Goal: Task Accomplishment & Management: Use online tool/utility

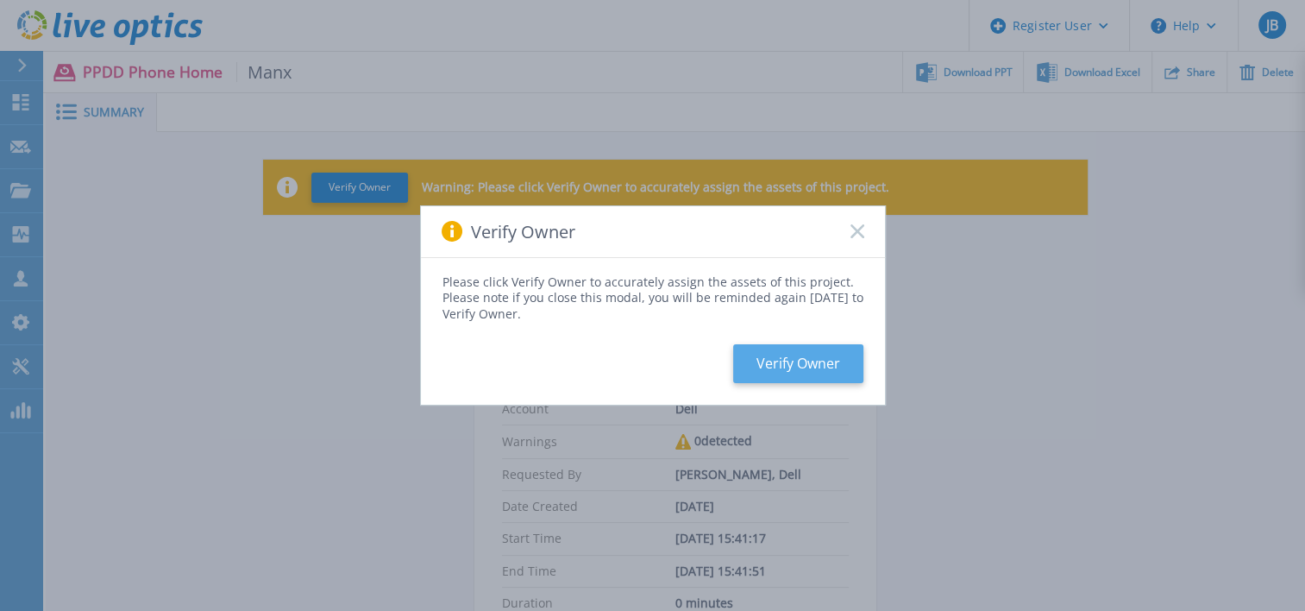
click at [814, 377] on button "Verify Owner" at bounding box center [798, 363] width 130 height 39
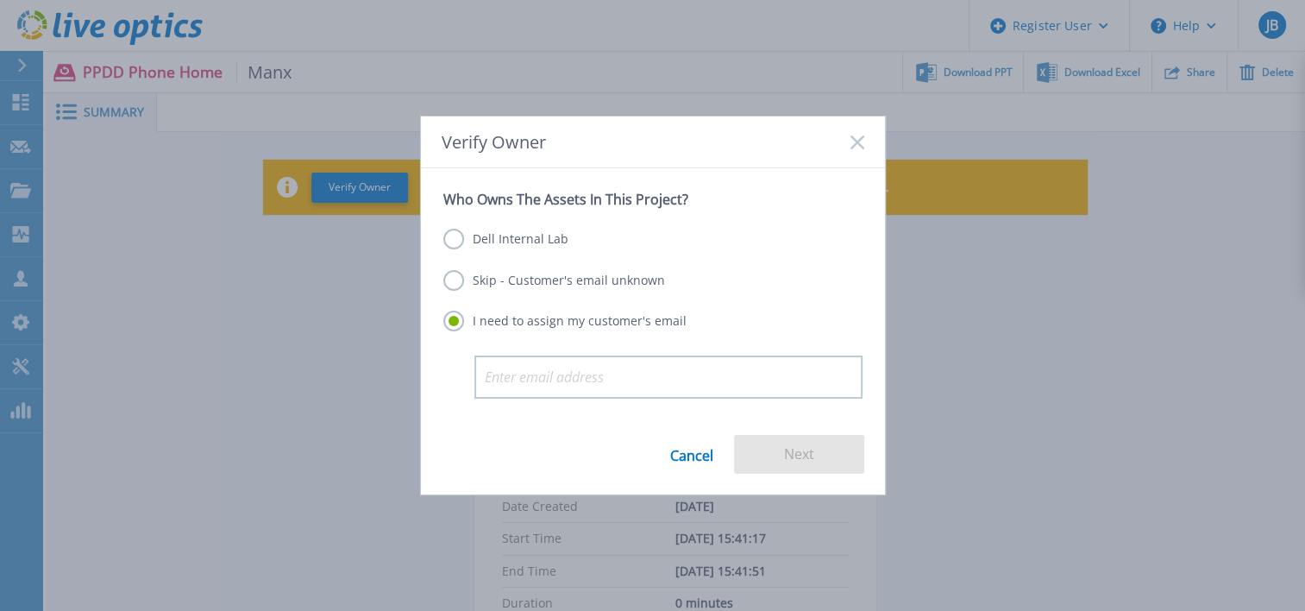
click at [496, 242] on label "Dell Internal Lab" at bounding box center [505, 239] width 125 height 21
click at [0, 0] on input "Dell Internal Lab" at bounding box center [0, 0] width 0 height 0
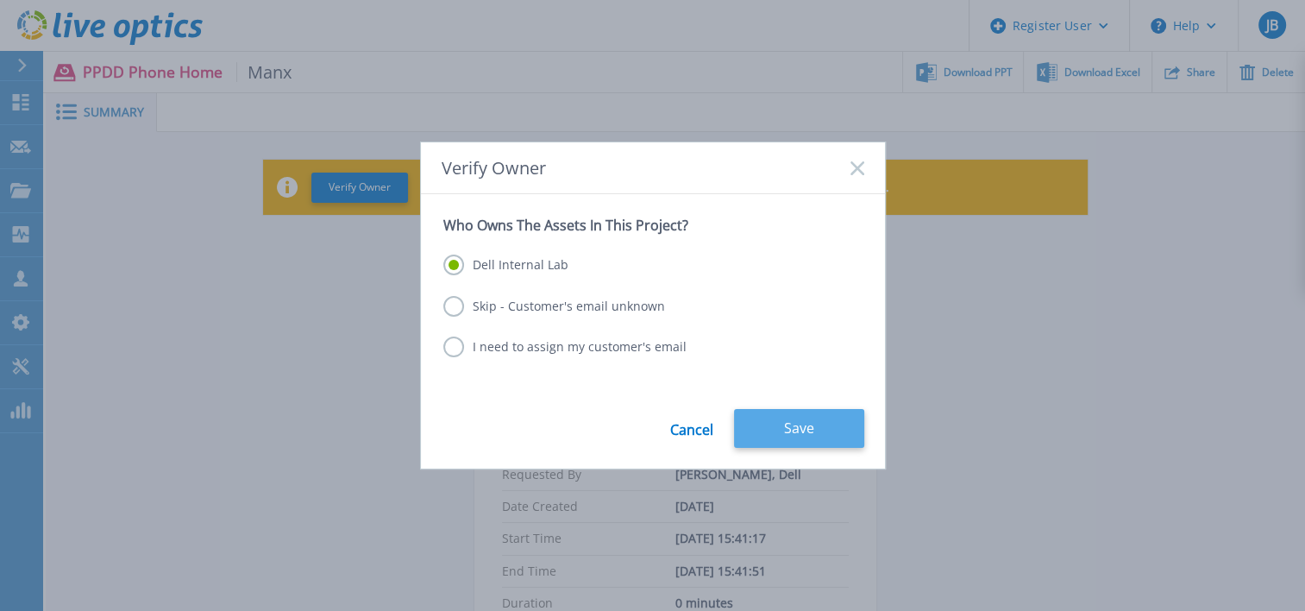
click at [778, 429] on button "Save" at bounding box center [799, 428] width 130 height 39
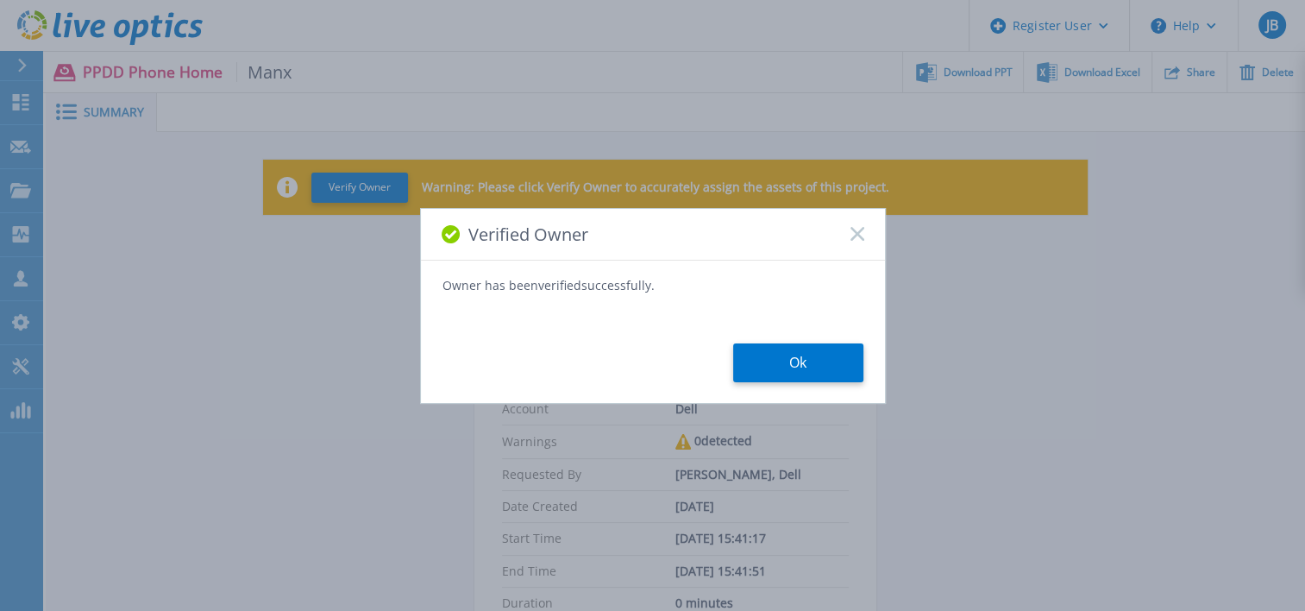
click at [793, 378] on button "Ok" at bounding box center [798, 362] width 130 height 39
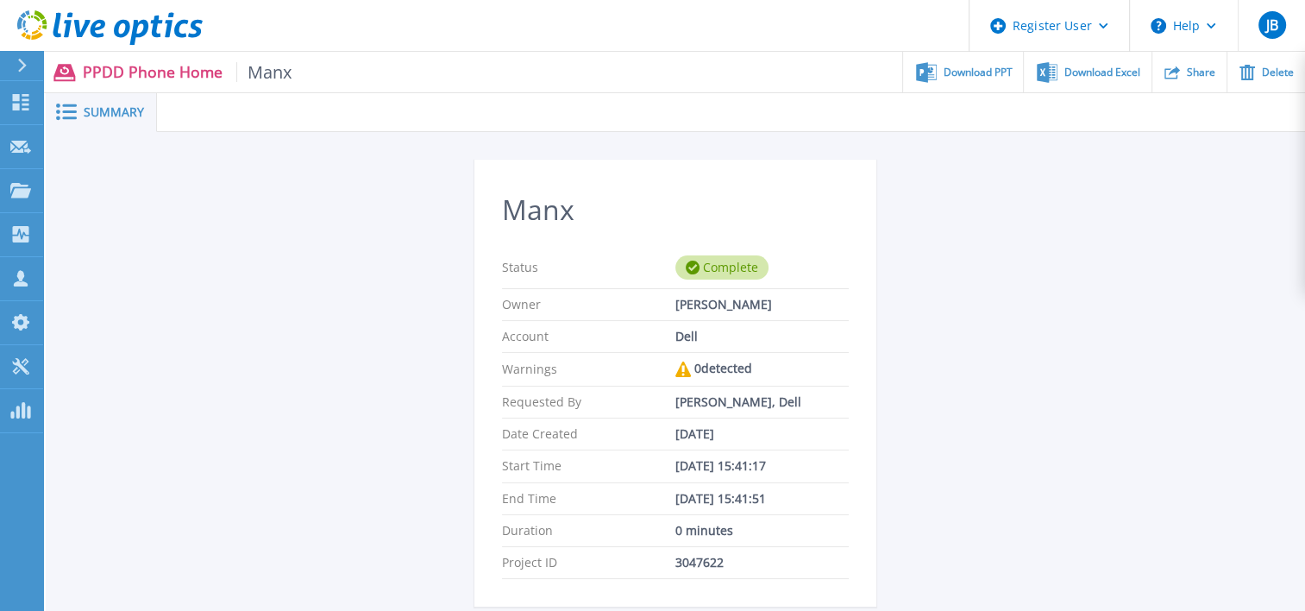
click at [131, 77] on p "PPDD Phone Home Manx" at bounding box center [188, 72] width 210 height 20
click at [109, 238] on div "Collectors" at bounding box center [86, 235] width 82 height 45
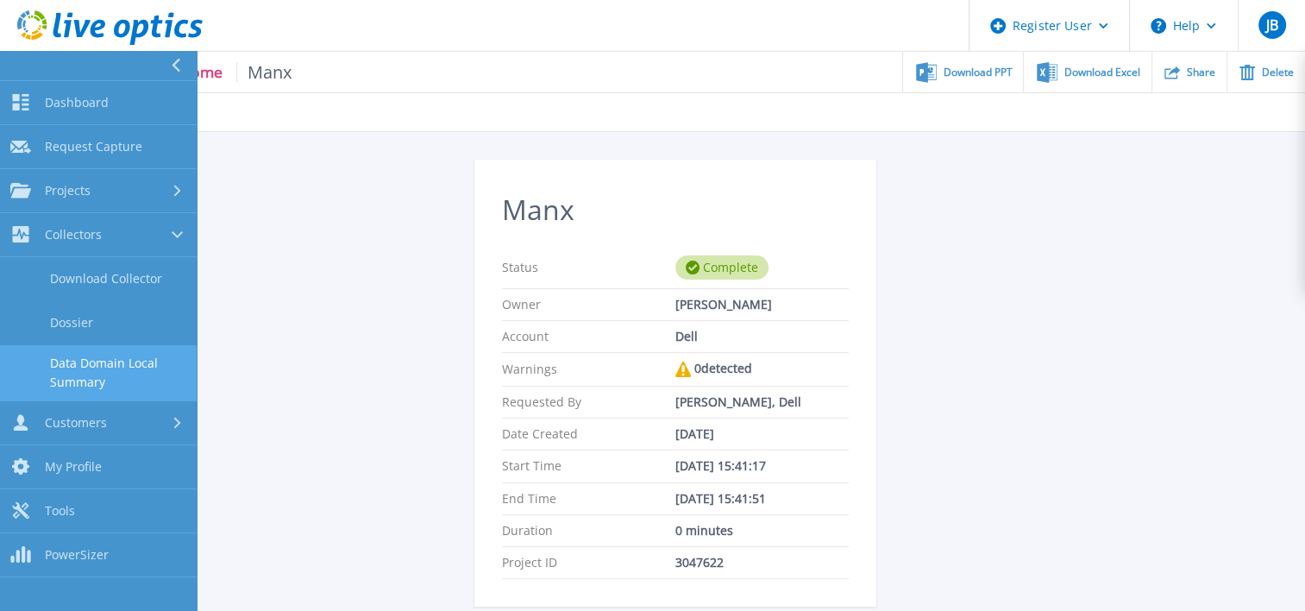
click at [140, 358] on link "Data Domain Local Summary" at bounding box center [98, 372] width 197 height 55
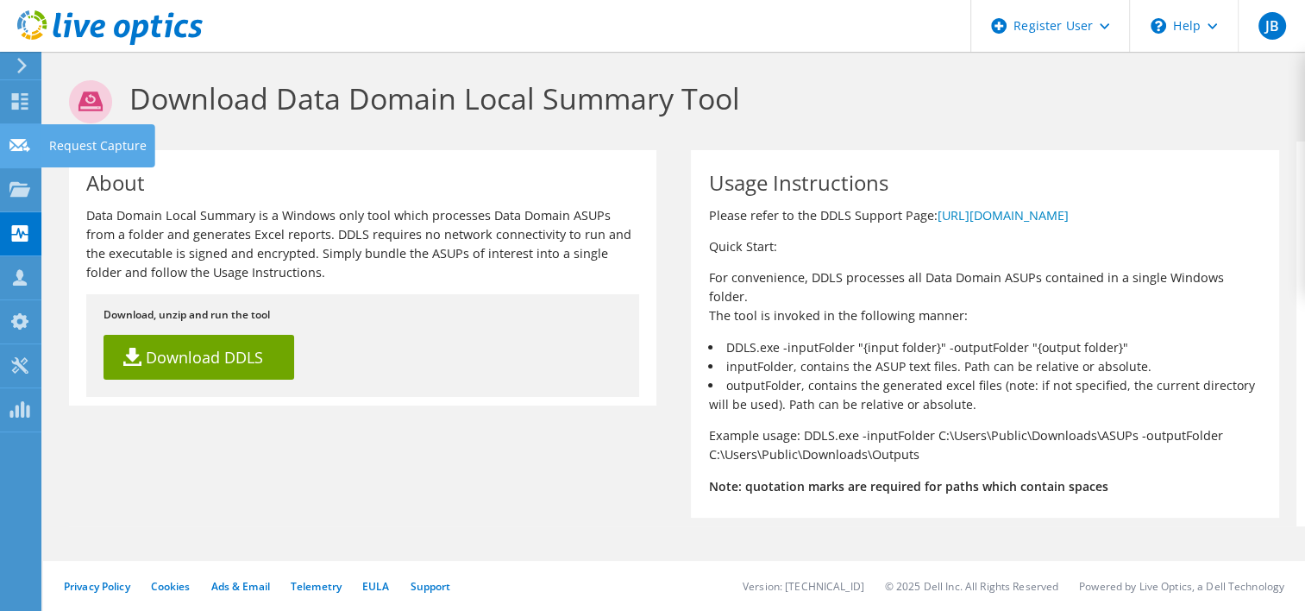
click at [24, 151] on icon at bounding box center [19, 145] width 21 height 16
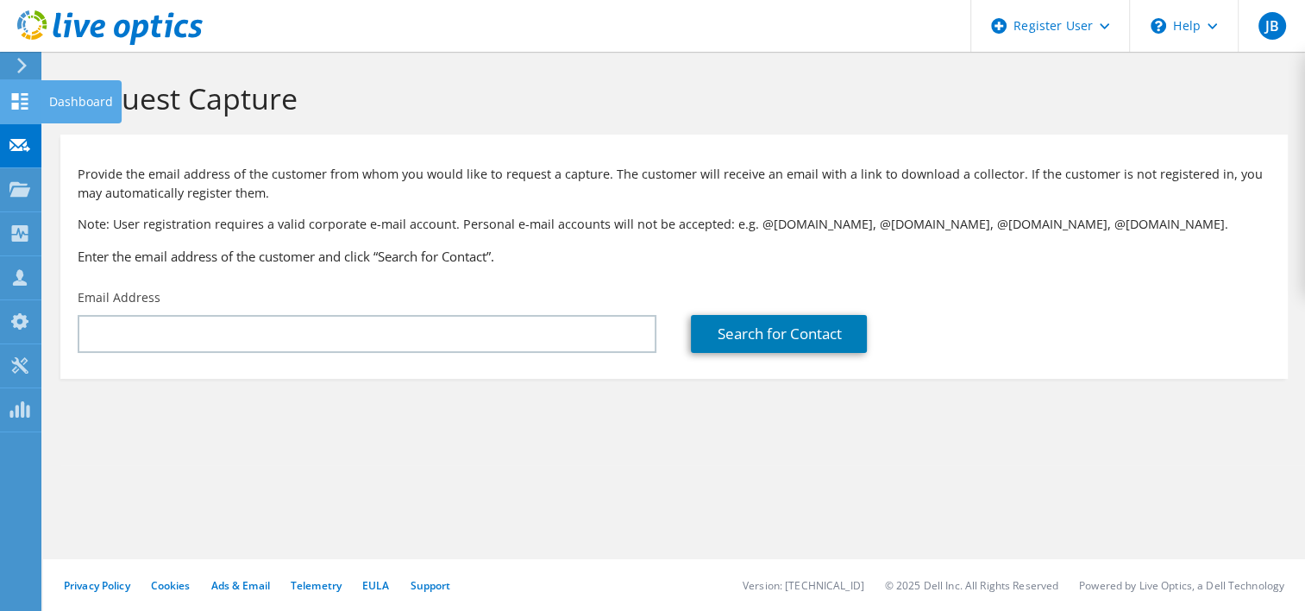
click at [26, 104] on icon at bounding box center [19, 101] width 21 height 16
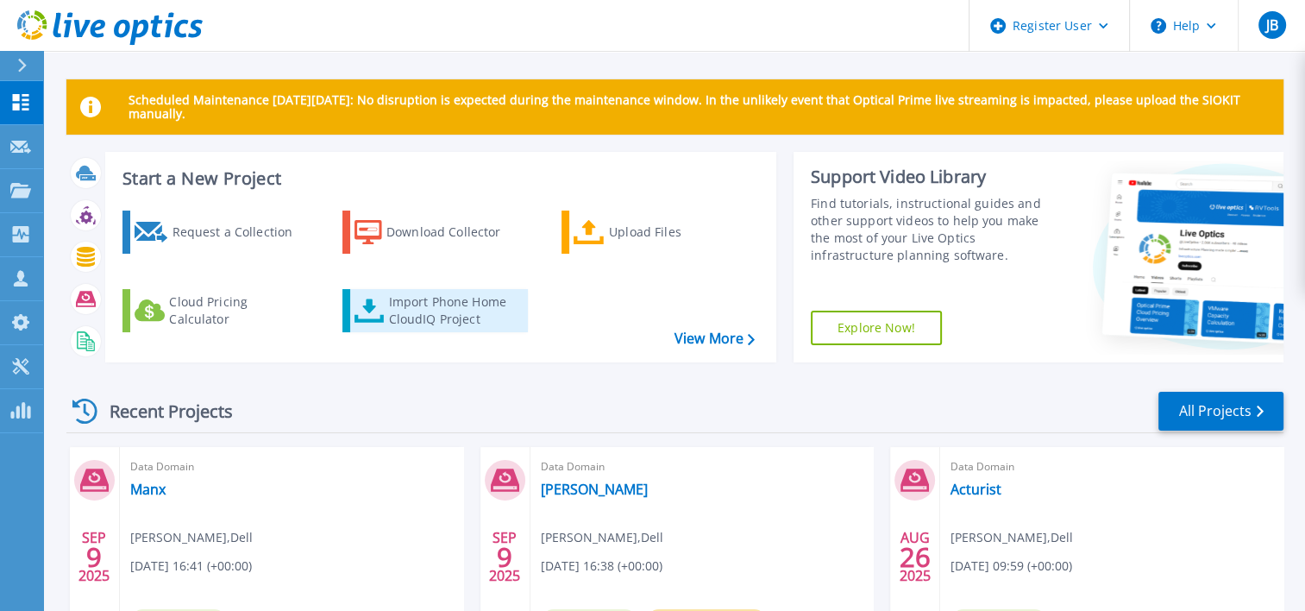
click at [462, 307] on div "Import Phone Home CloudIQ Project" at bounding box center [455, 310] width 135 height 34
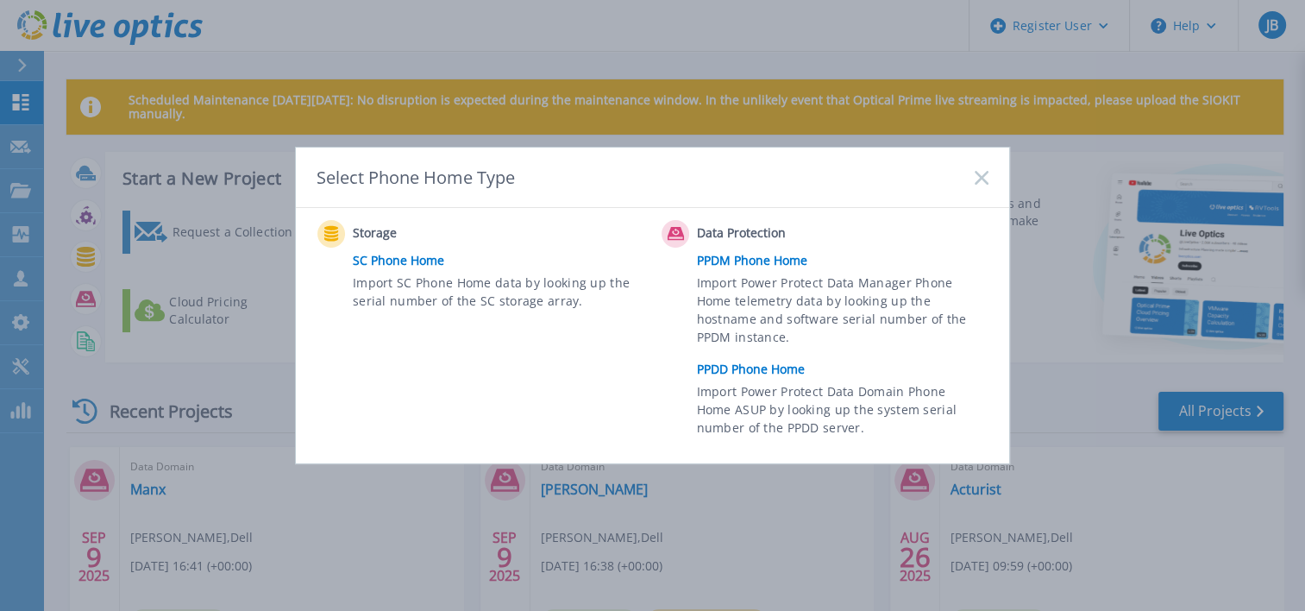
click at [743, 376] on link "PPDD Phone Home" at bounding box center [847, 369] width 300 height 26
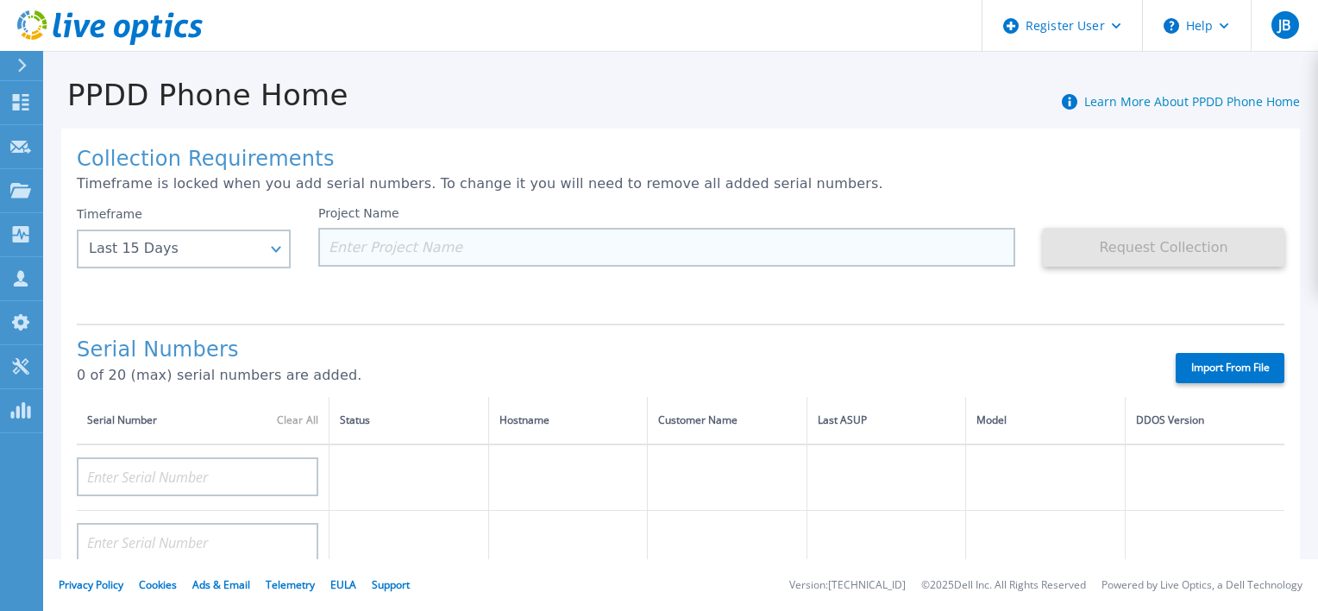
click at [534, 241] on input at bounding box center [666, 247] width 697 height 39
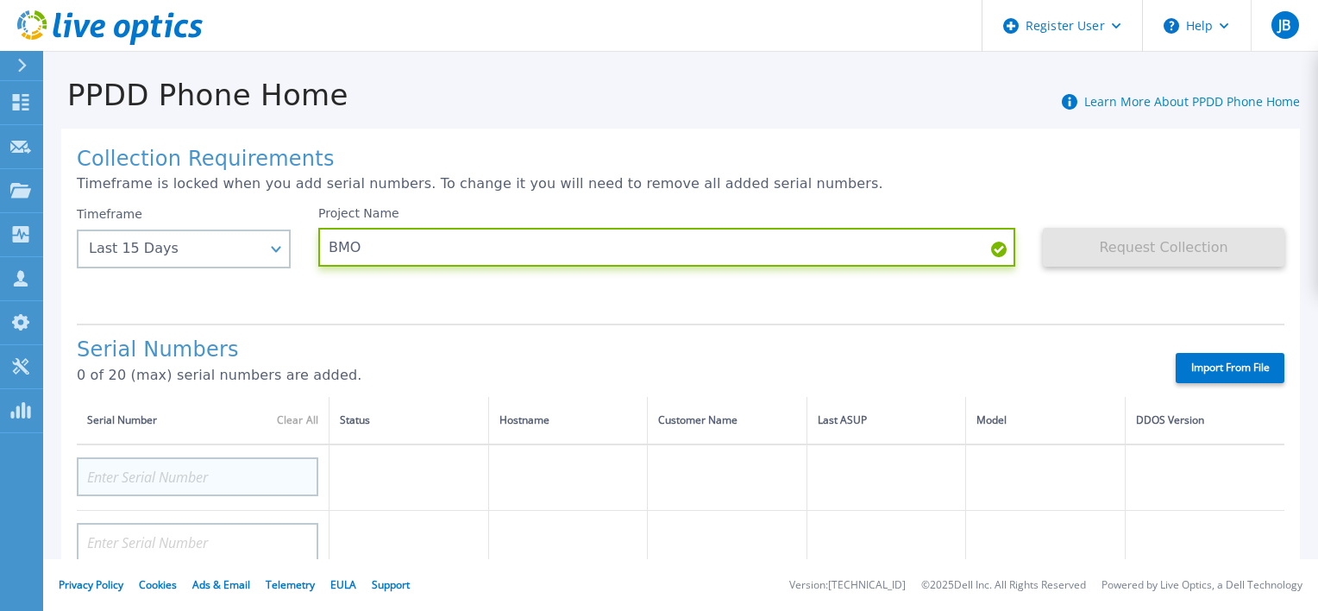
type input "BMO"
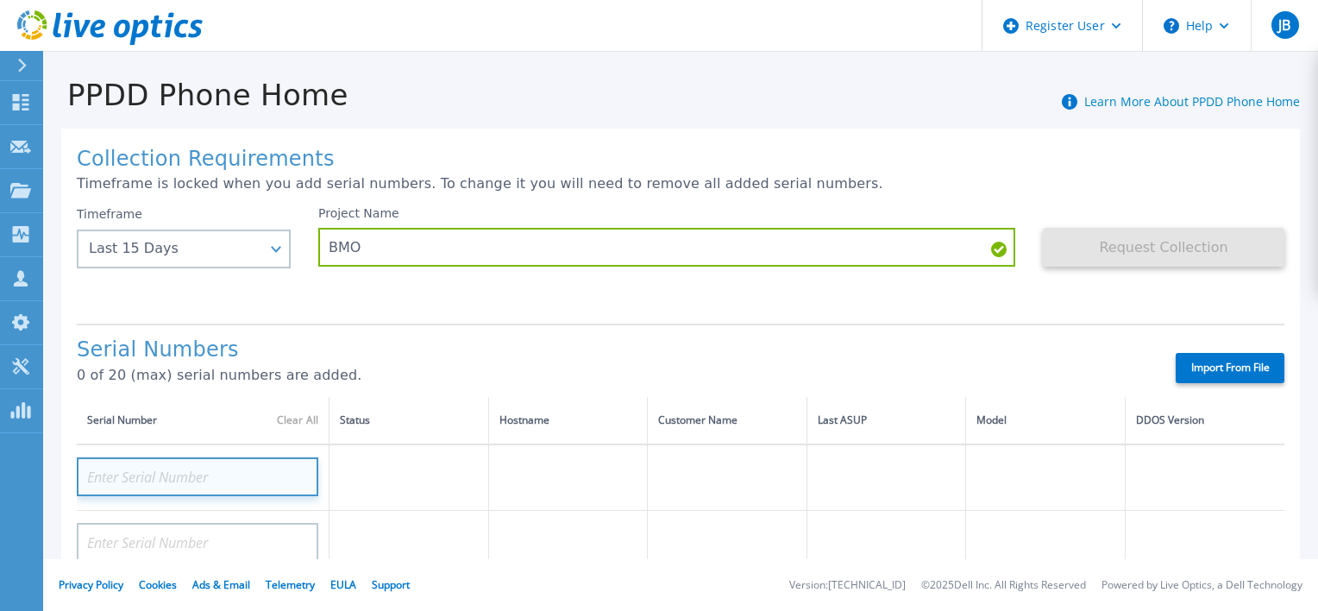
click at [177, 479] on input at bounding box center [197, 476] width 241 height 39
paste input "CRK00231214203"
type input "CRK00231214203"
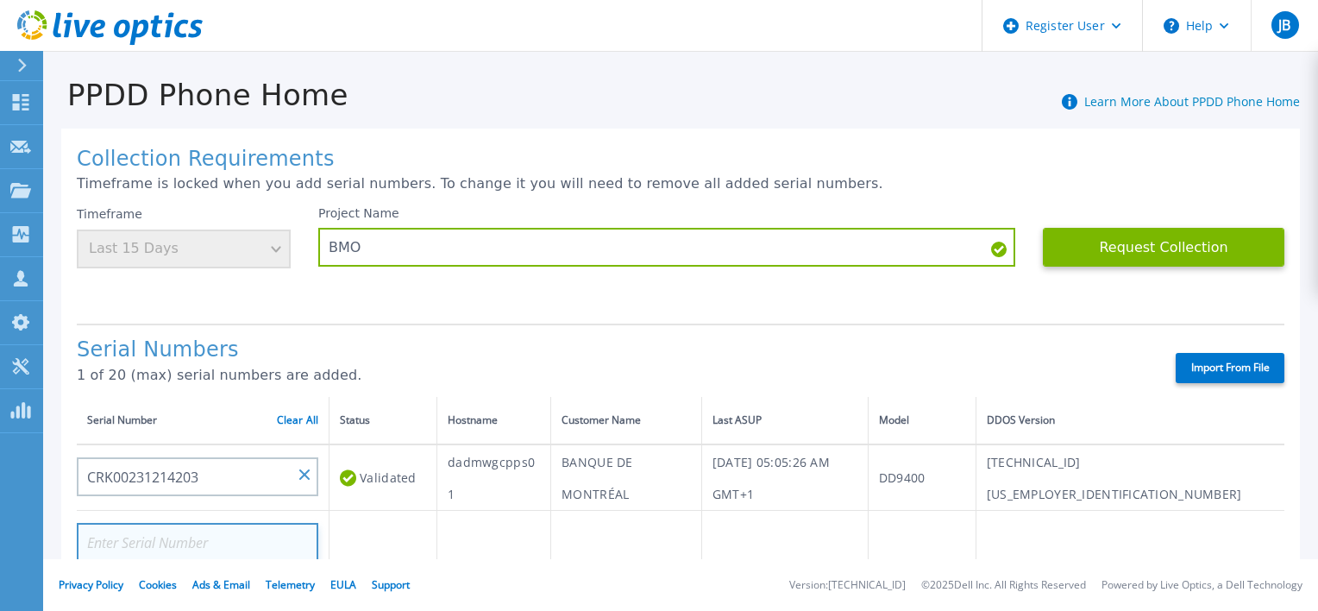
click at [269, 538] on input at bounding box center [197, 542] width 241 height 39
paste input "CRK00231213888"
type input "CRK00231213888"
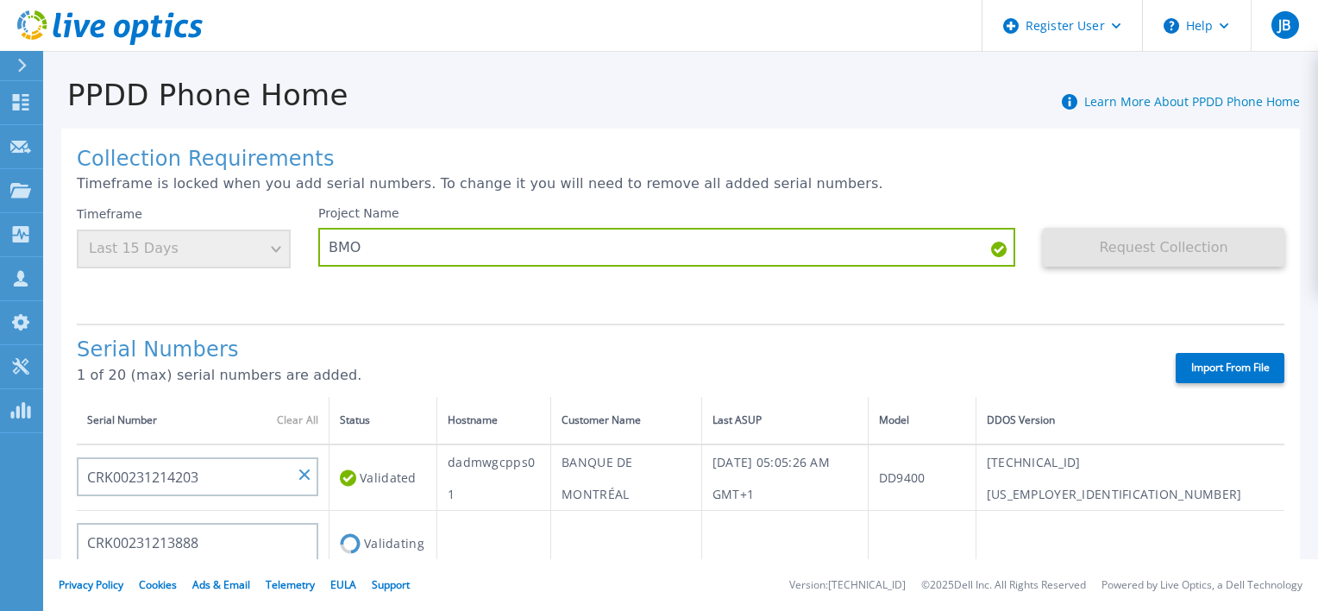
click at [571, 540] on td at bounding box center [626, 544] width 151 height 66
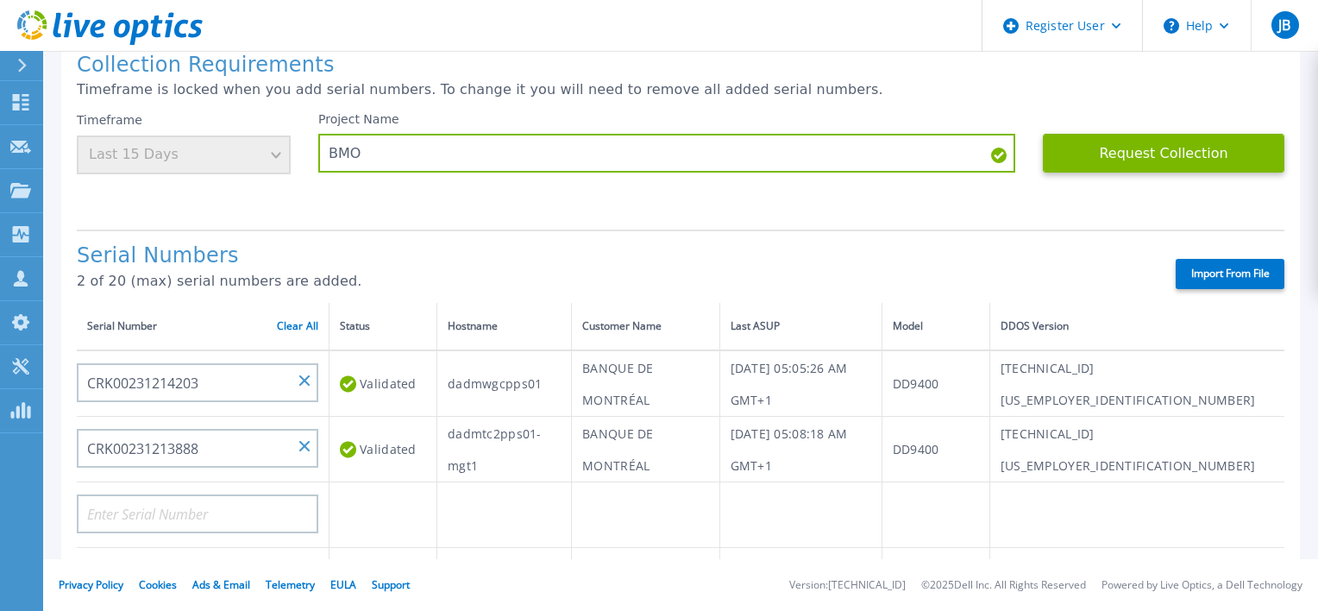
scroll to position [86, 0]
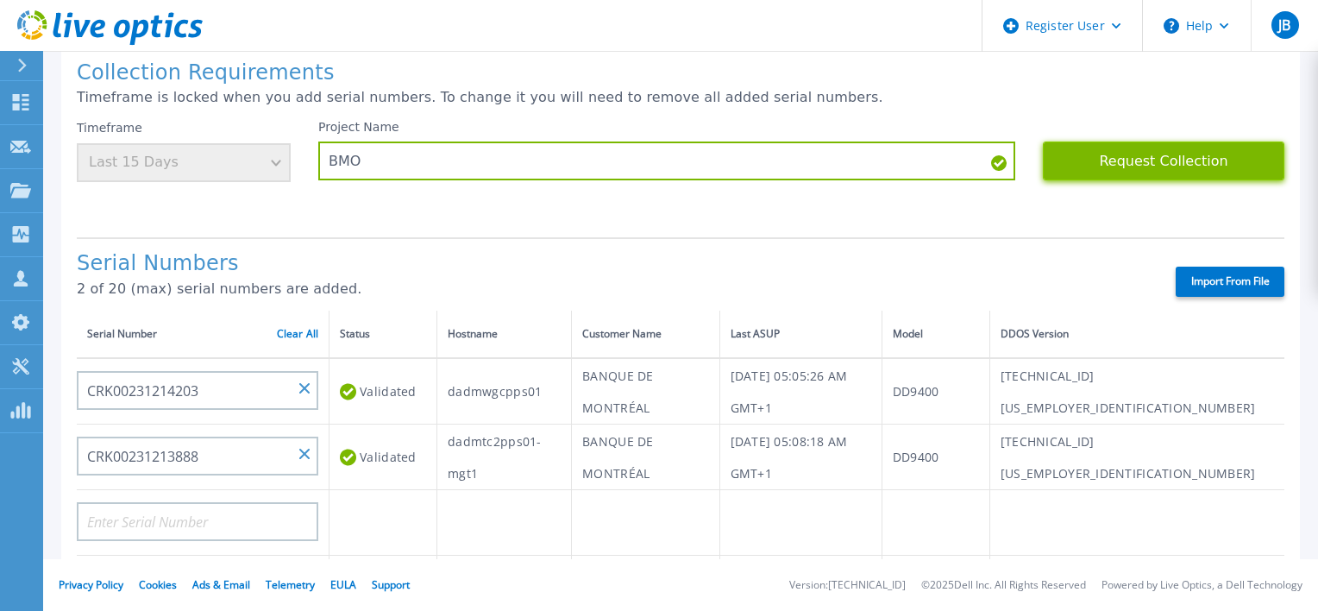
click at [1125, 159] on button "Request Collection" at bounding box center [1163, 160] width 241 height 39
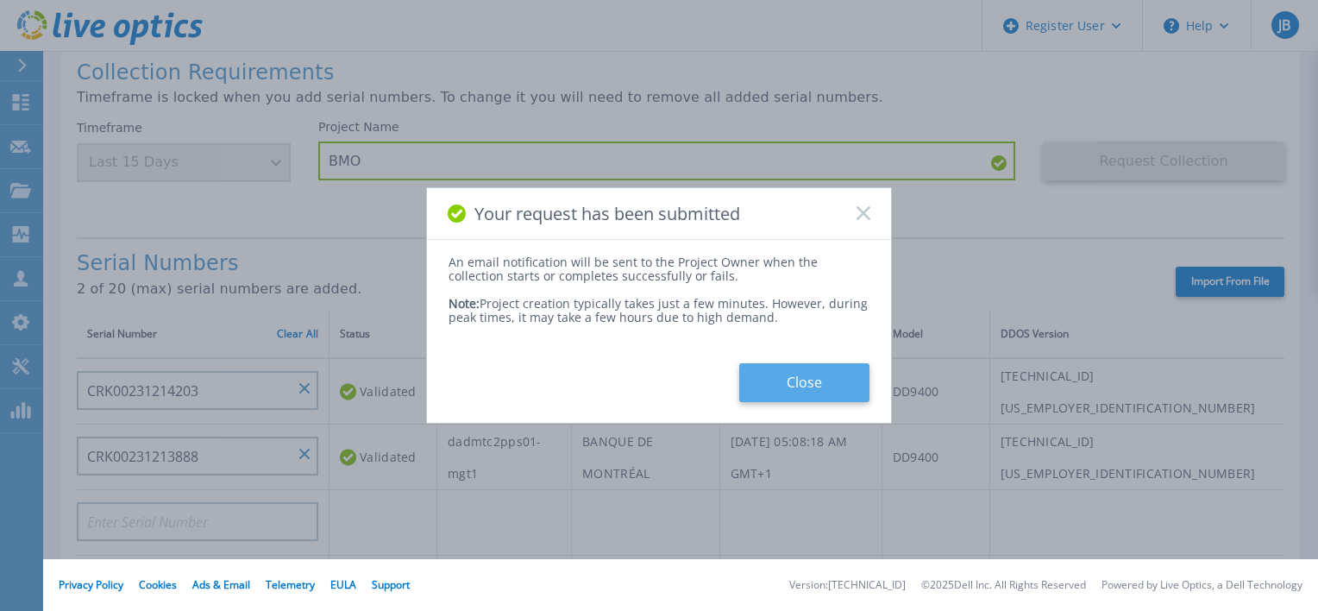
click at [793, 385] on button "Close" at bounding box center [804, 382] width 130 height 39
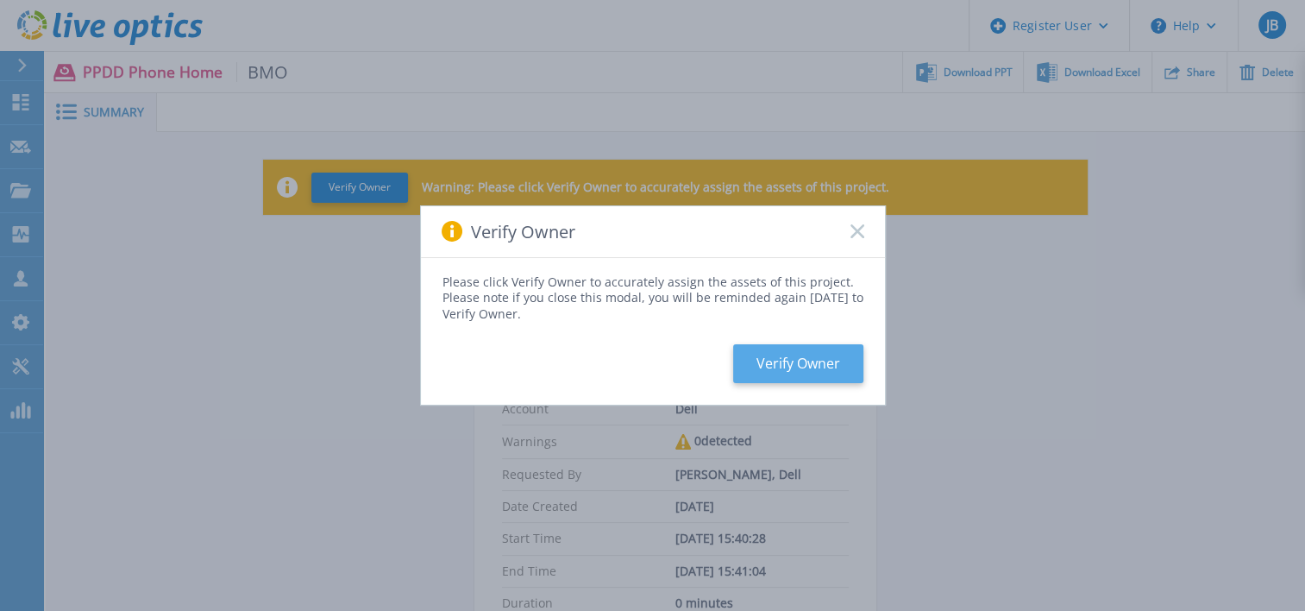
click at [811, 355] on button "Verify Owner" at bounding box center [798, 363] width 130 height 39
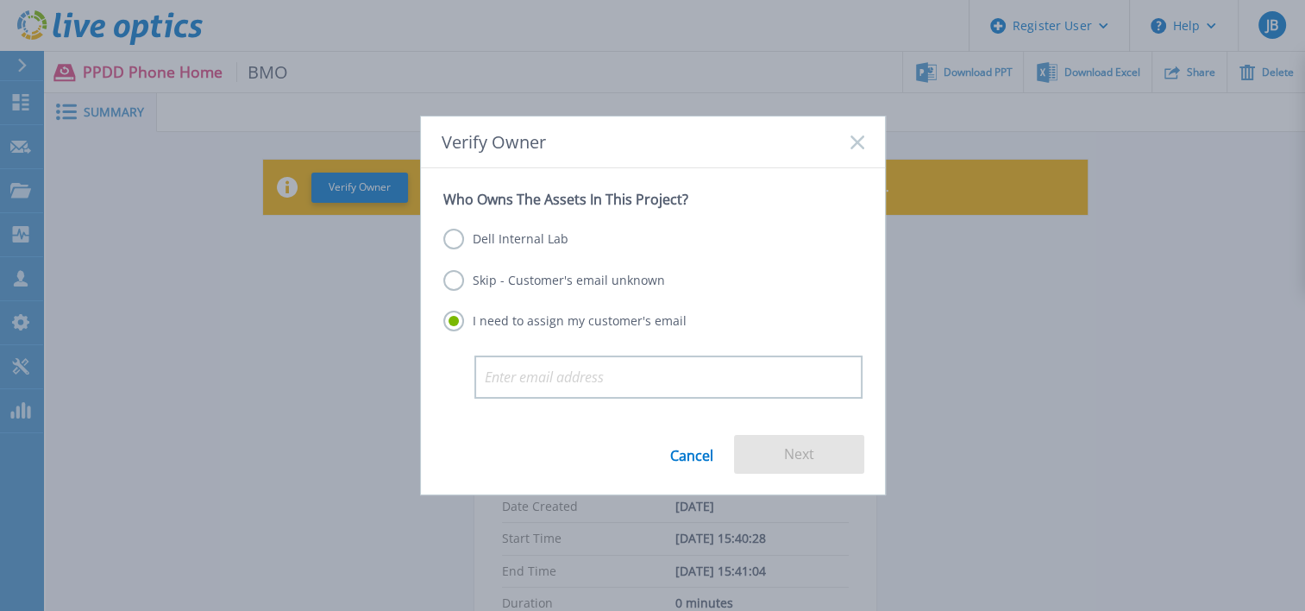
click at [493, 235] on label "Dell Internal Lab" at bounding box center [505, 239] width 125 height 21
click at [0, 0] on input "Dell Internal Lab" at bounding box center [0, 0] width 0 height 0
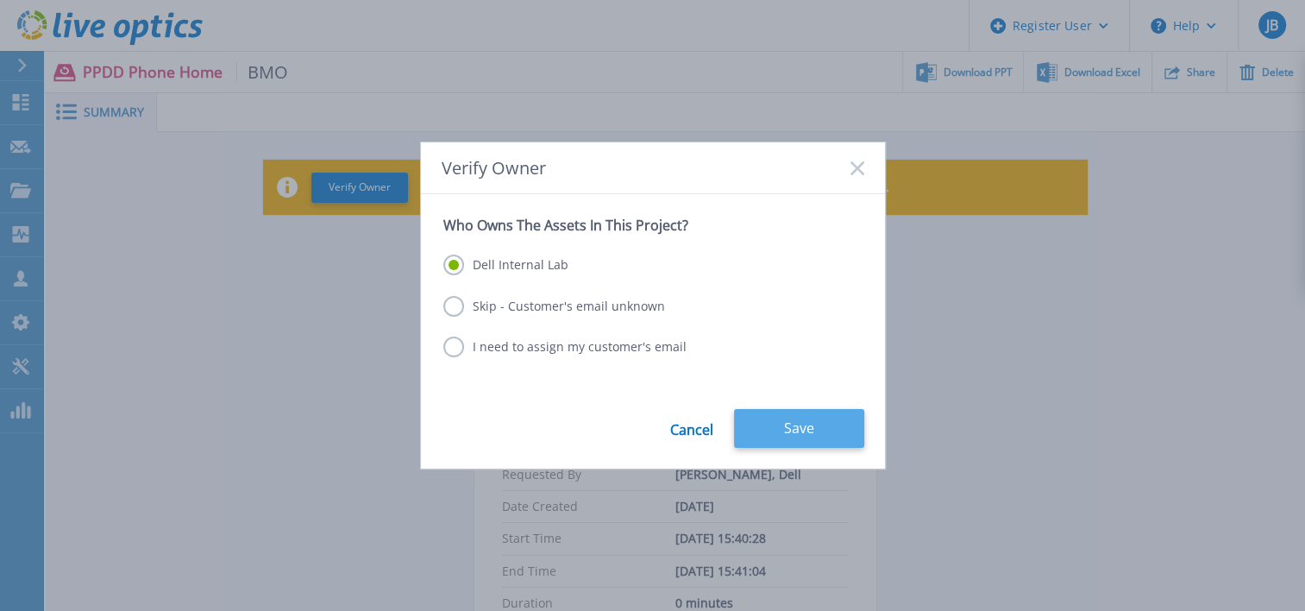
click at [776, 416] on button "Save" at bounding box center [799, 428] width 130 height 39
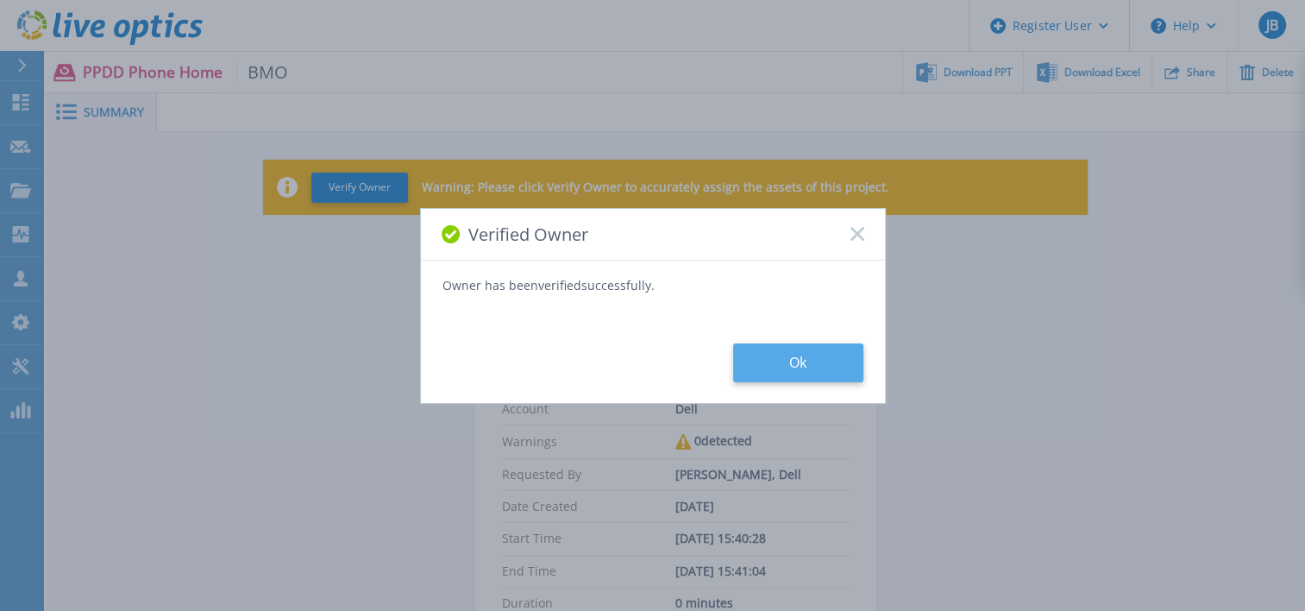
click at [806, 364] on button "Ok" at bounding box center [798, 362] width 130 height 39
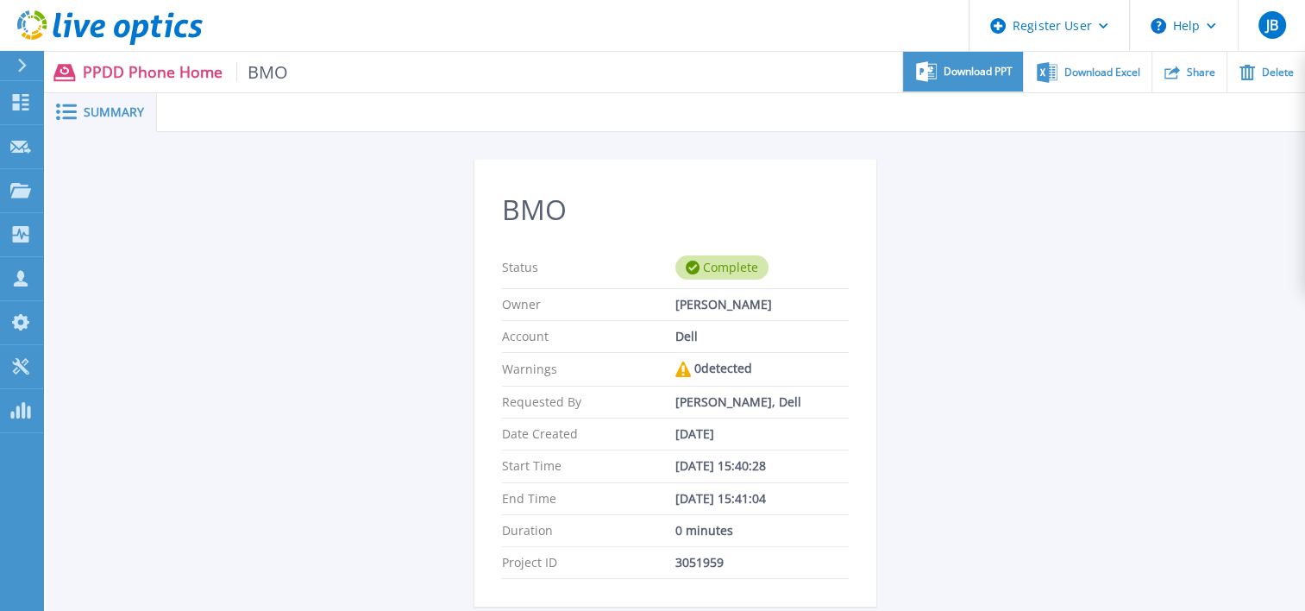
click at [973, 77] on span "Download PPT" at bounding box center [977, 71] width 69 height 10
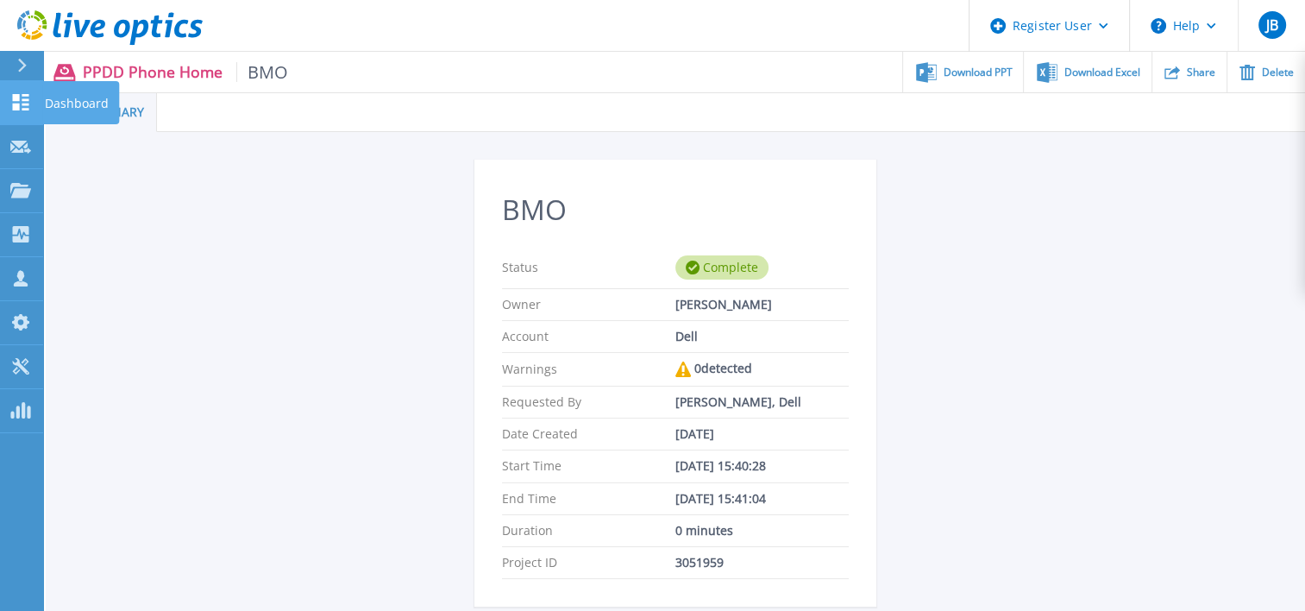
click at [20, 106] on icon at bounding box center [20, 102] width 21 height 16
click at [28, 102] on icon at bounding box center [20, 102] width 21 height 16
click at [27, 69] on icon at bounding box center [21, 66] width 9 height 14
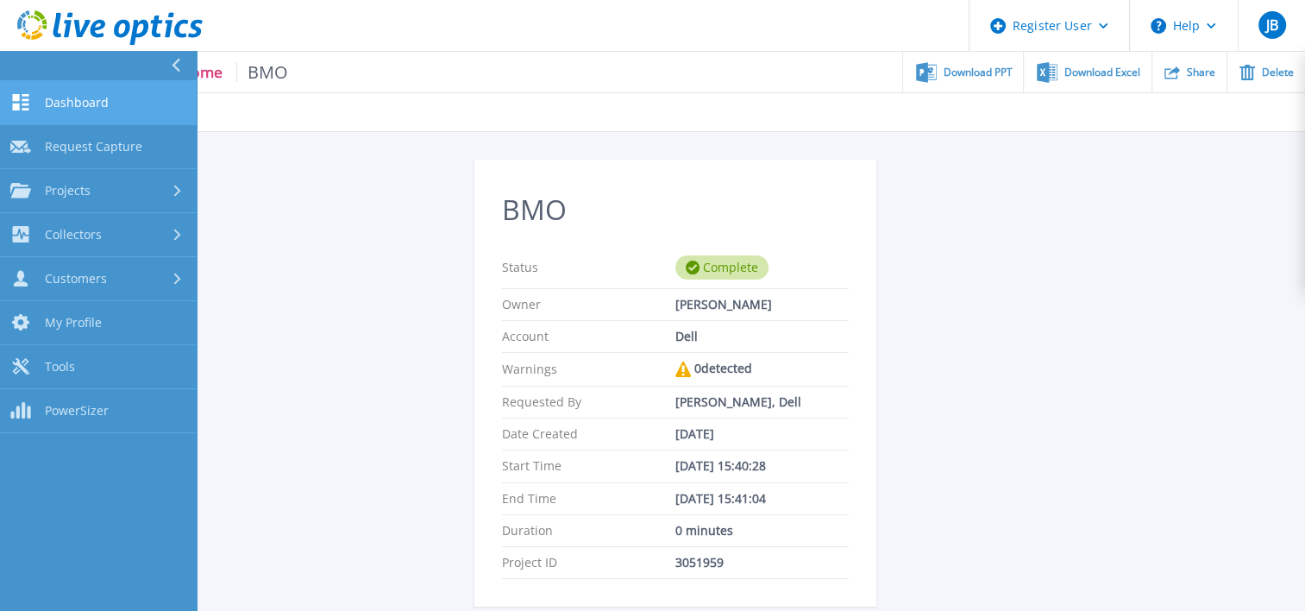
click at [38, 100] on link "Dashboard Dashboard" at bounding box center [98, 103] width 197 height 44
click at [1076, 366] on div "BMO Status Complete Owner Jonathan Brooks Account Dell Warnings 0 detected Requ…" at bounding box center [675, 534] width 824 height 749
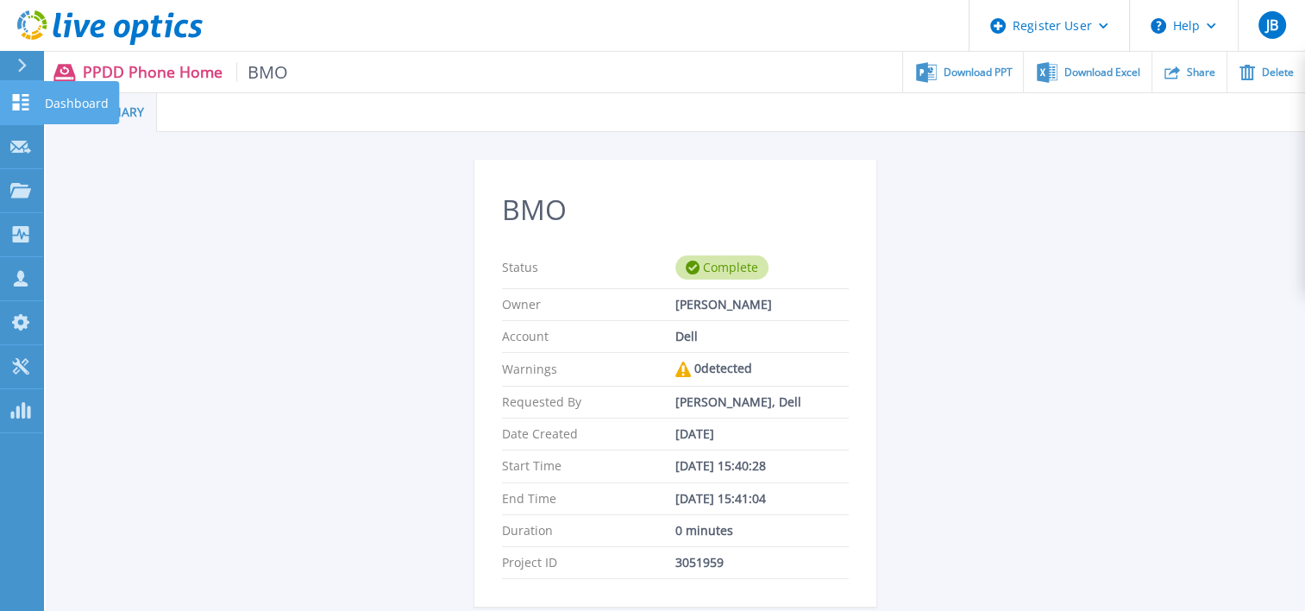
click at [22, 106] on icon at bounding box center [20, 102] width 21 height 16
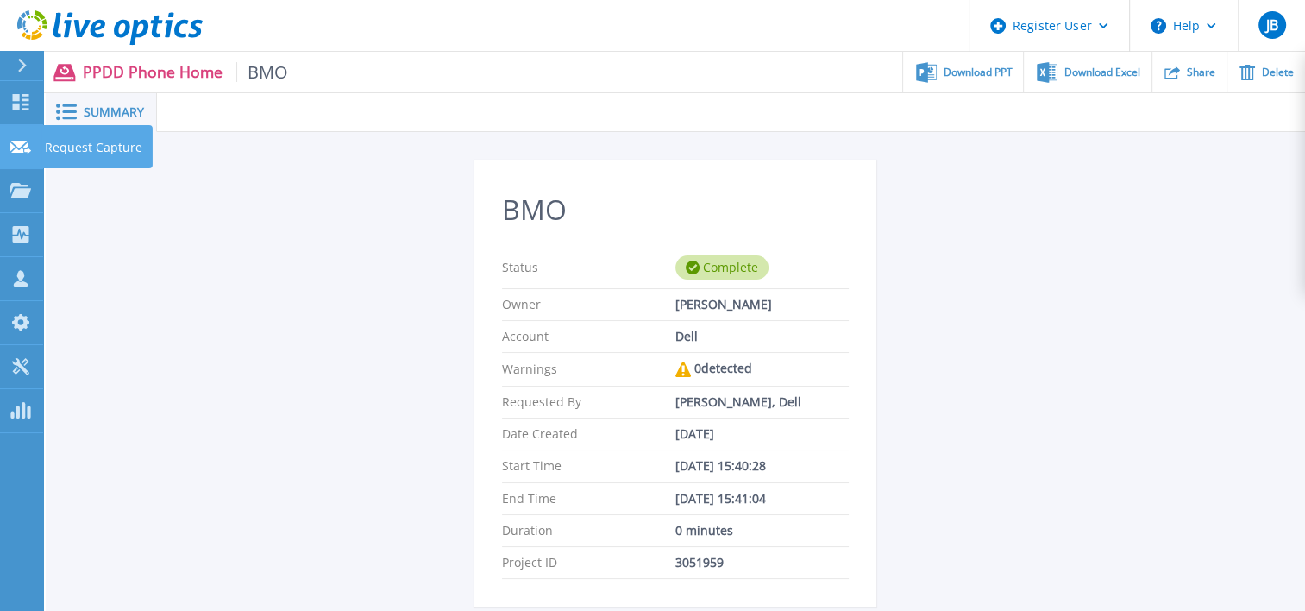
click at [23, 146] on icon at bounding box center [20, 147] width 21 height 13
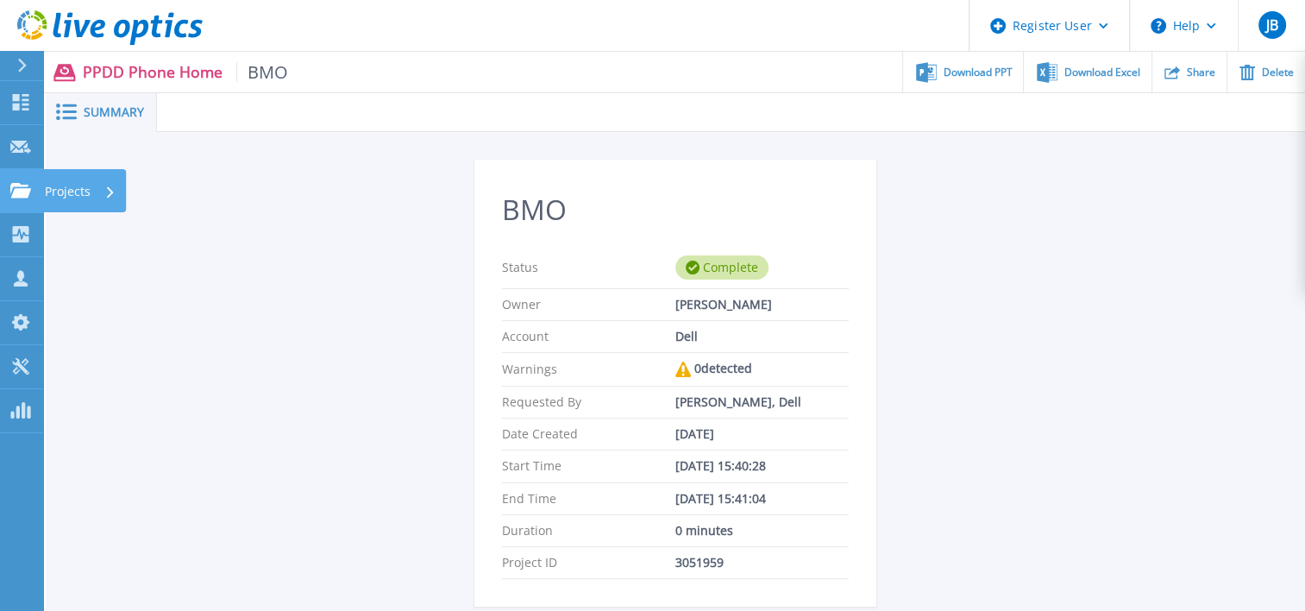
click at [21, 197] on icon at bounding box center [20, 190] width 21 height 15
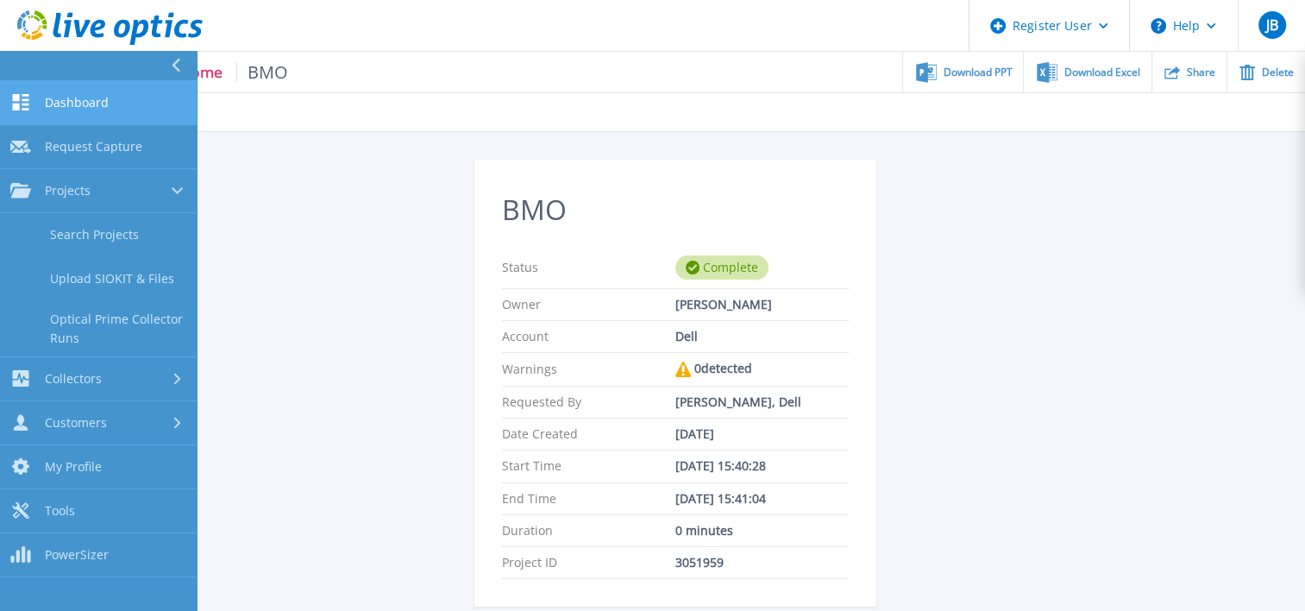
click at [98, 107] on span "Dashboard" at bounding box center [77, 103] width 64 height 16
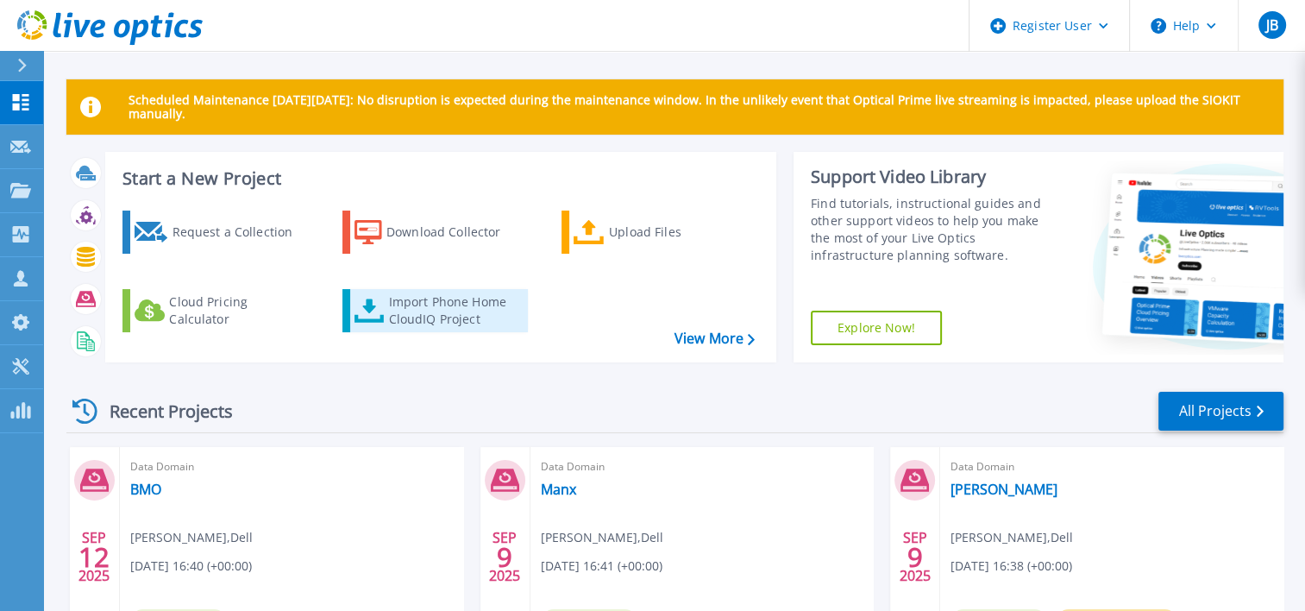
click at [466, 308] on div "Import Phone Home CloudIQ Project" at bounding box center [455, 310] width 135 height 34
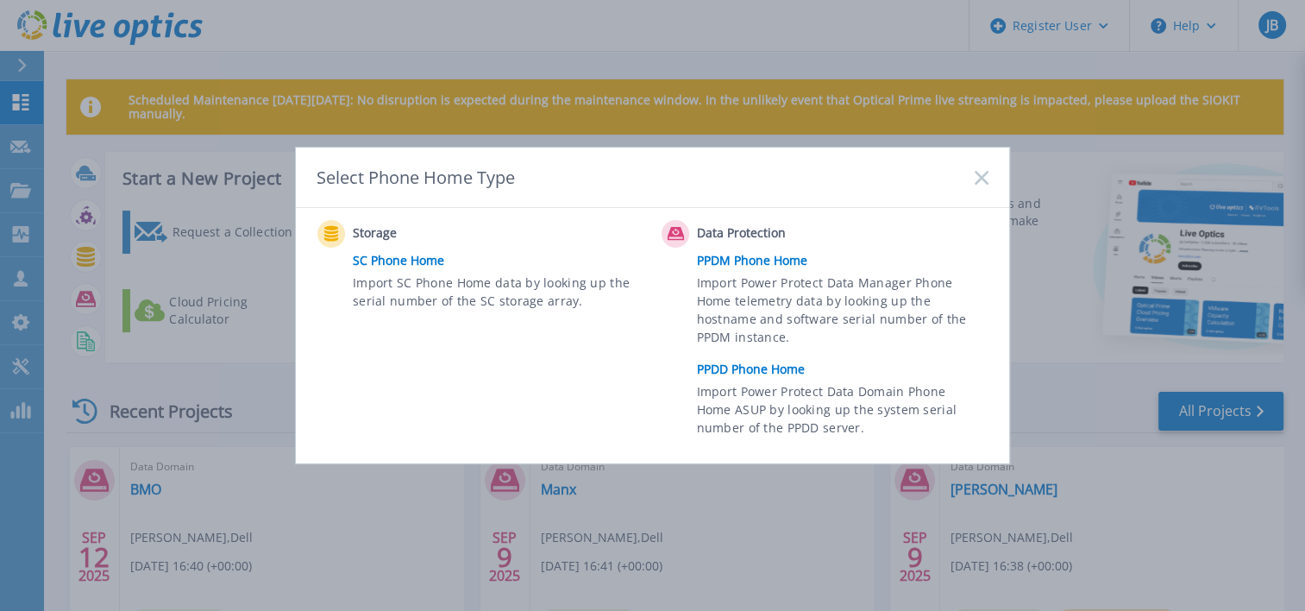
click at [797, 375] on link "PPDD Phone Home" at bounding box center [847, 369] width 300 height 26
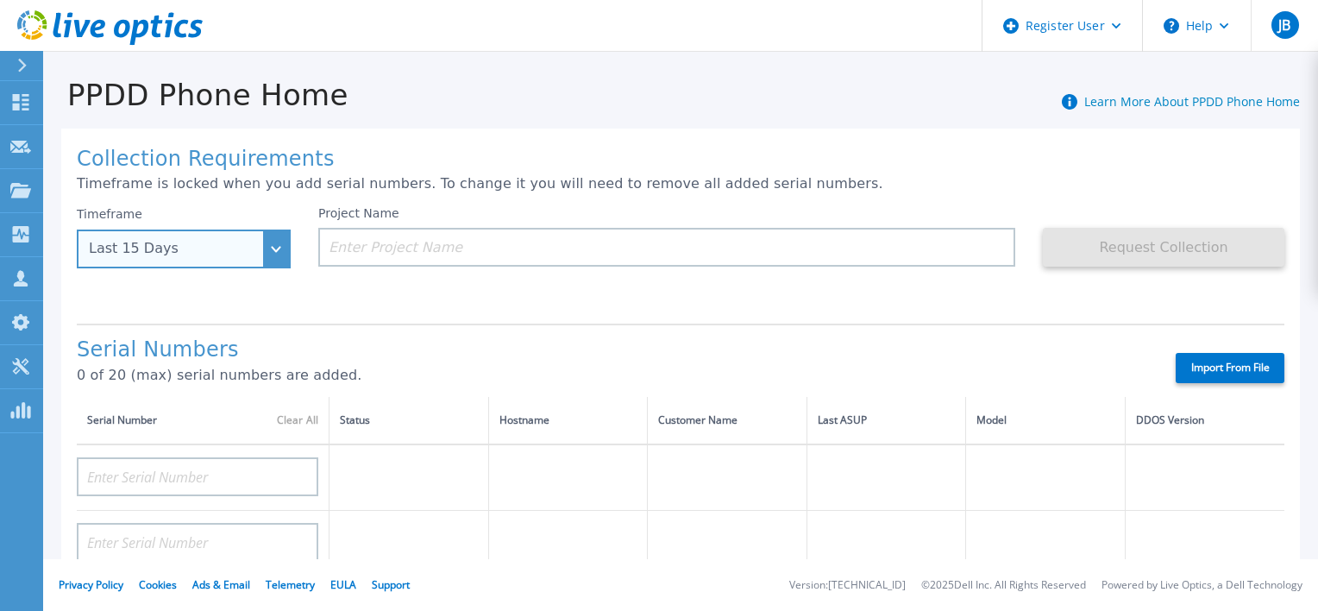
click at [241, 250] on div "Last 15 Days" at bounding box center [174, 249] width 171 height 16
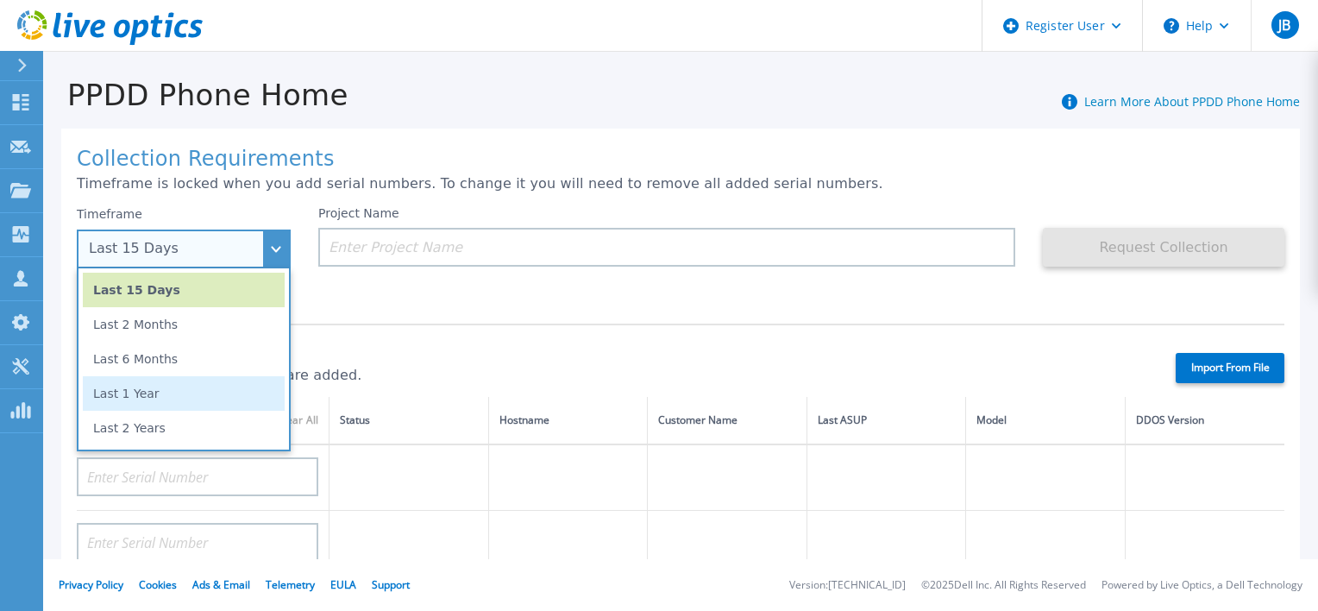
click at [208, 398] on li "Last 1 Year" at bounding box center [184, 393] width 202 height 34
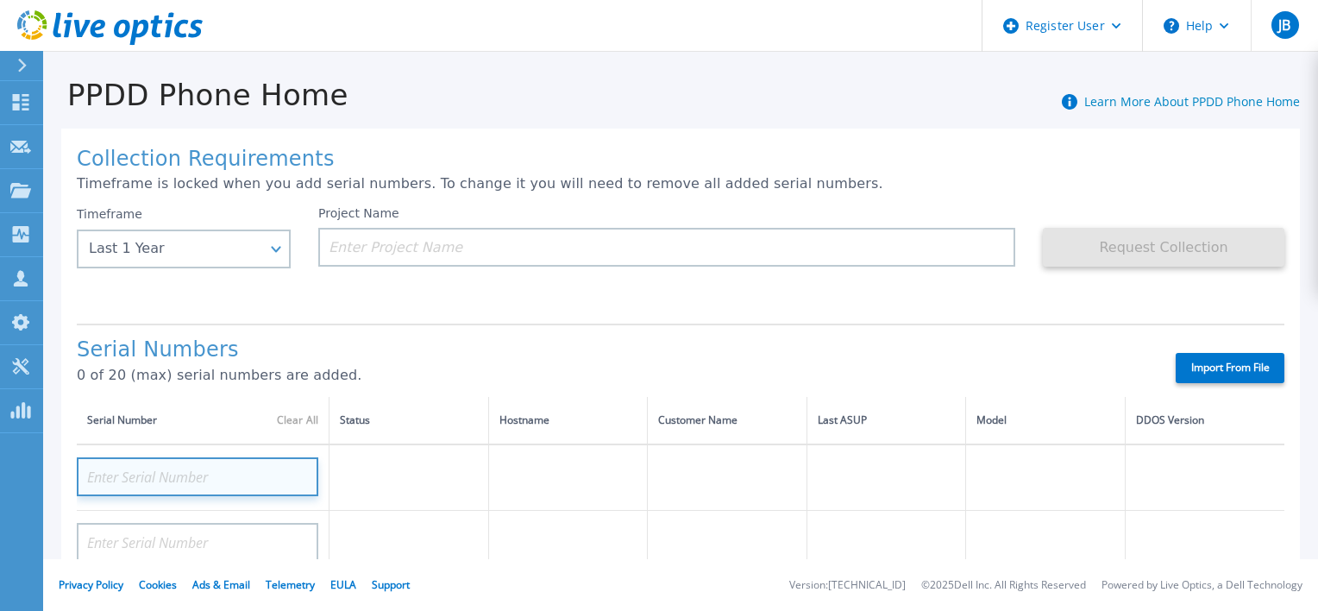
click at [243, 469] on input at bounding box center [197, 476] width 241 height 39
paste input "CRK00231214203"
type input "CRK00231214203"
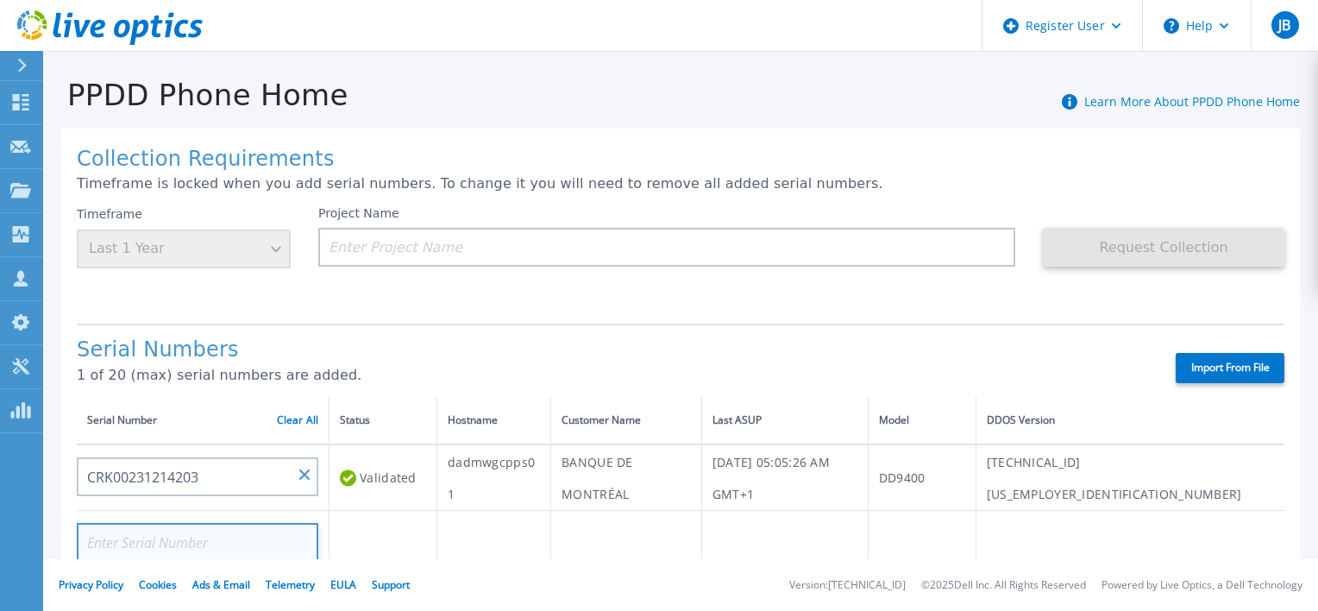
click at [248, 542] on input at bounding box center [197, 542] width 241 height 39
paste input "CRK00231213888"
type input "CRK00231213888"
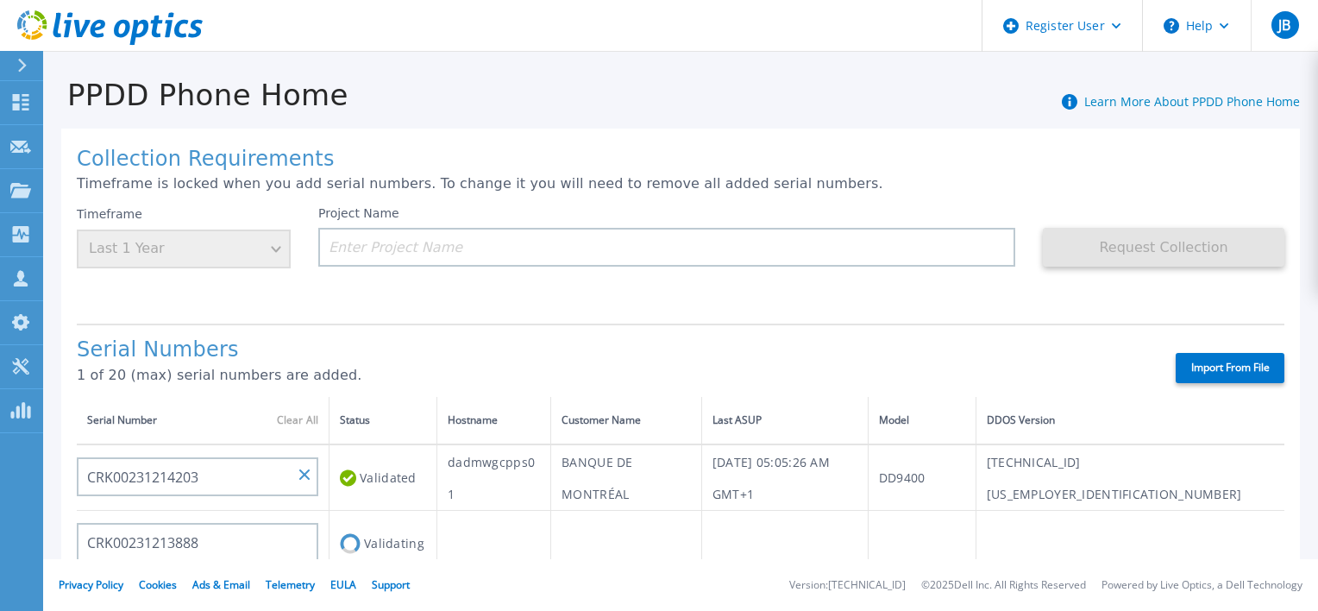
click at [1100, 367] on p "1 of 20 (max) serial numbers are added." at bounding box center [611, 375] width 1068 height 16
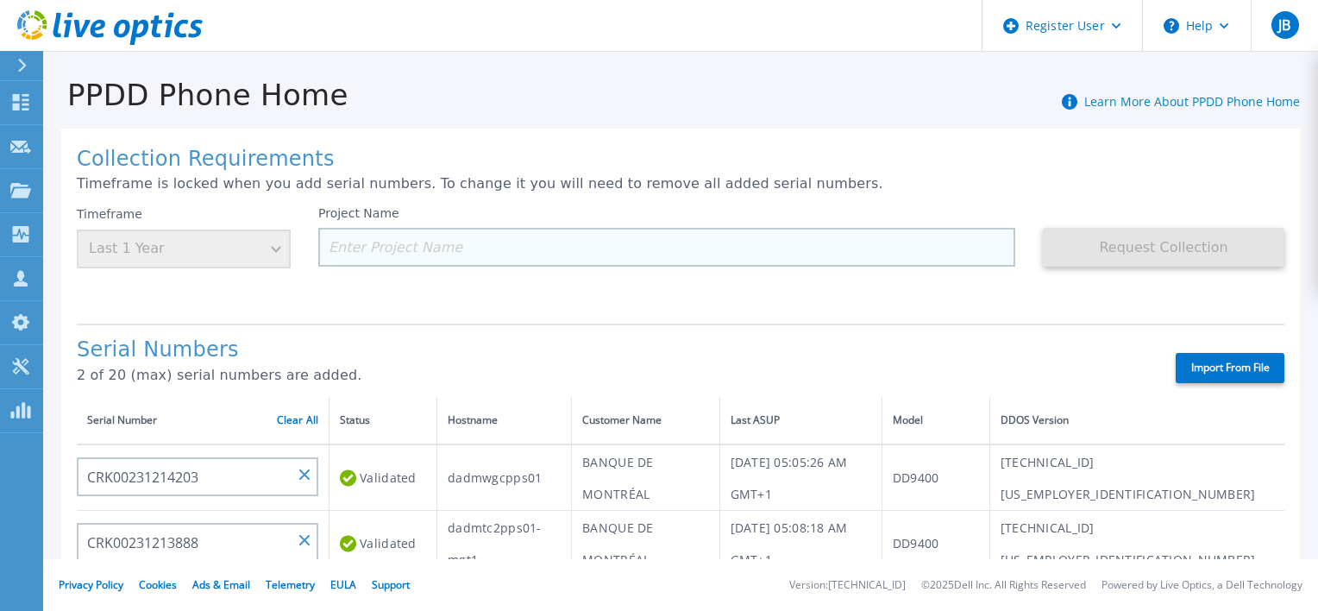
click at [627, 245] on input at bounding box center [666, 247] width 697 height 39
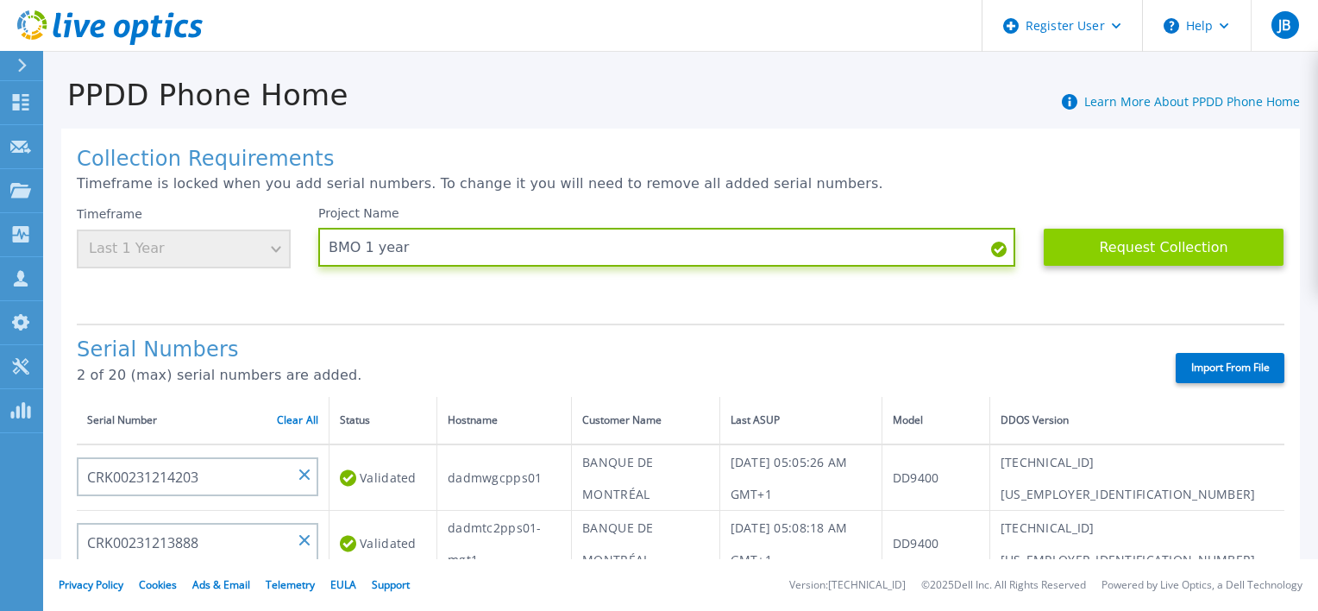
type input "BMO 1 year"
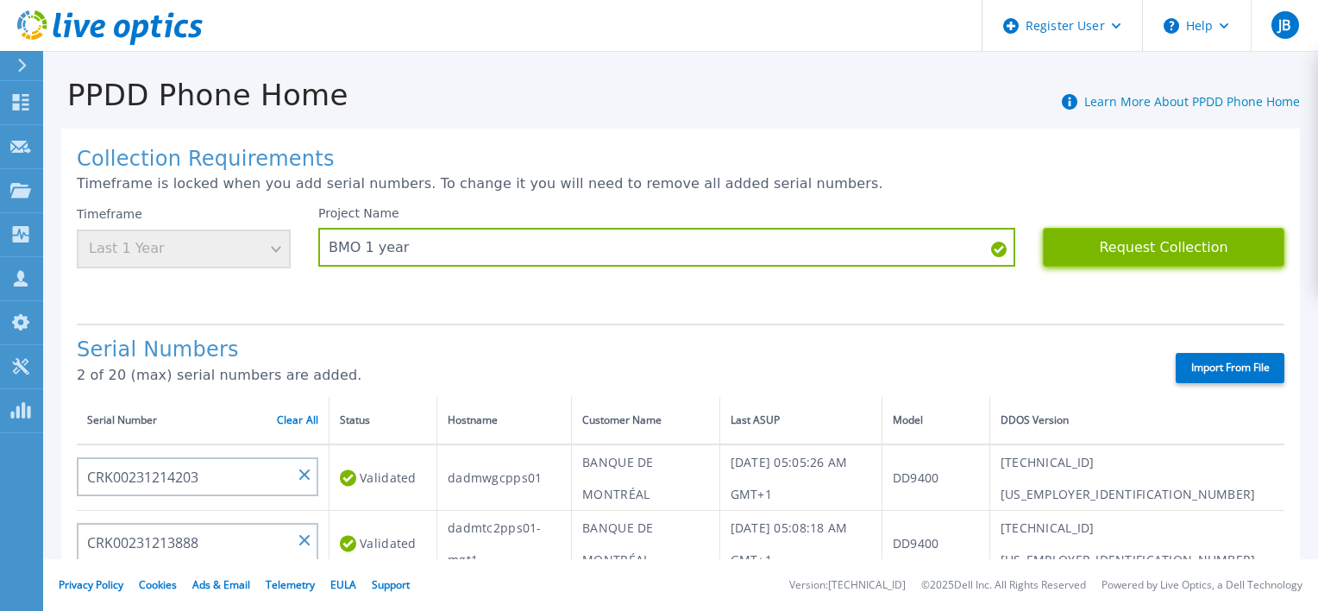
click at [1107, 236] on button "Request Collection" at bounding box center [1163, 247] width 241 height 39
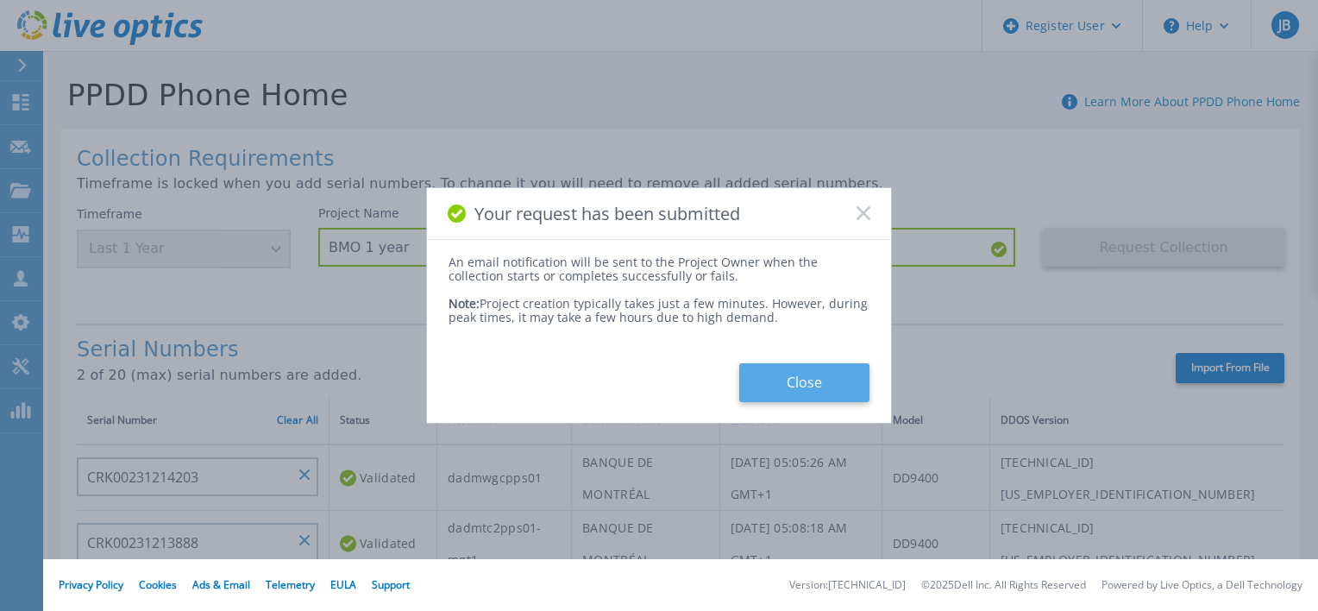
click at [799, 389] on button "Close" at bounding box center [804, 382] width 130 height 39
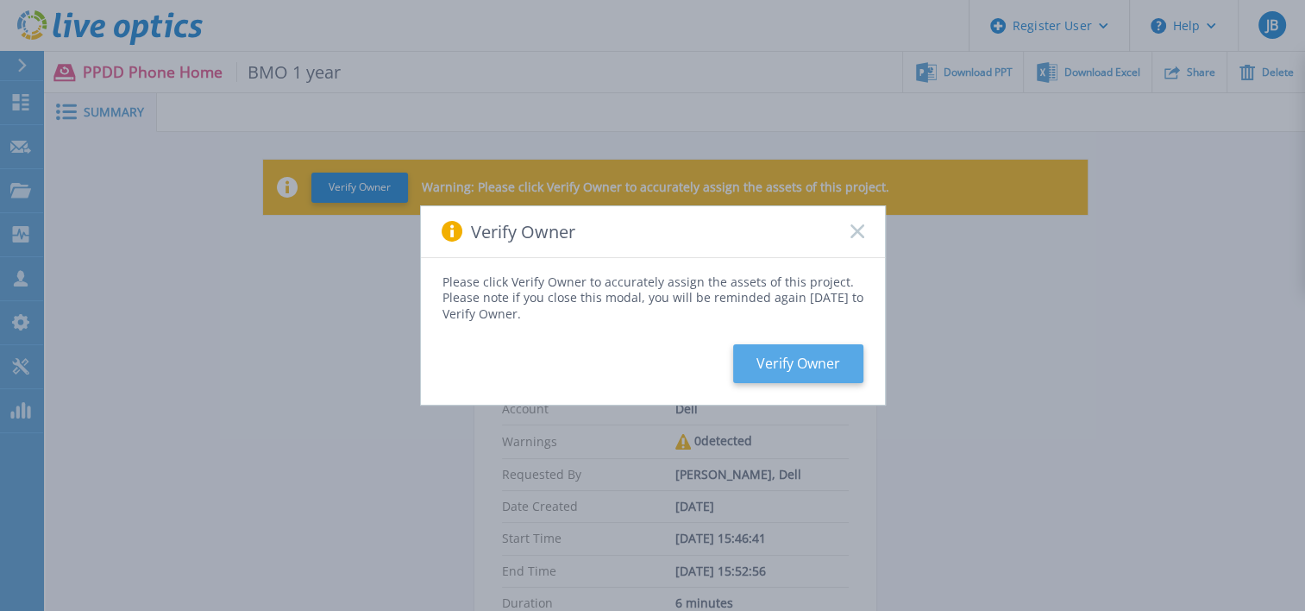
click at [804, 369] on button "Verify Owner" at bounding box center [798, 363] width 130 height 39
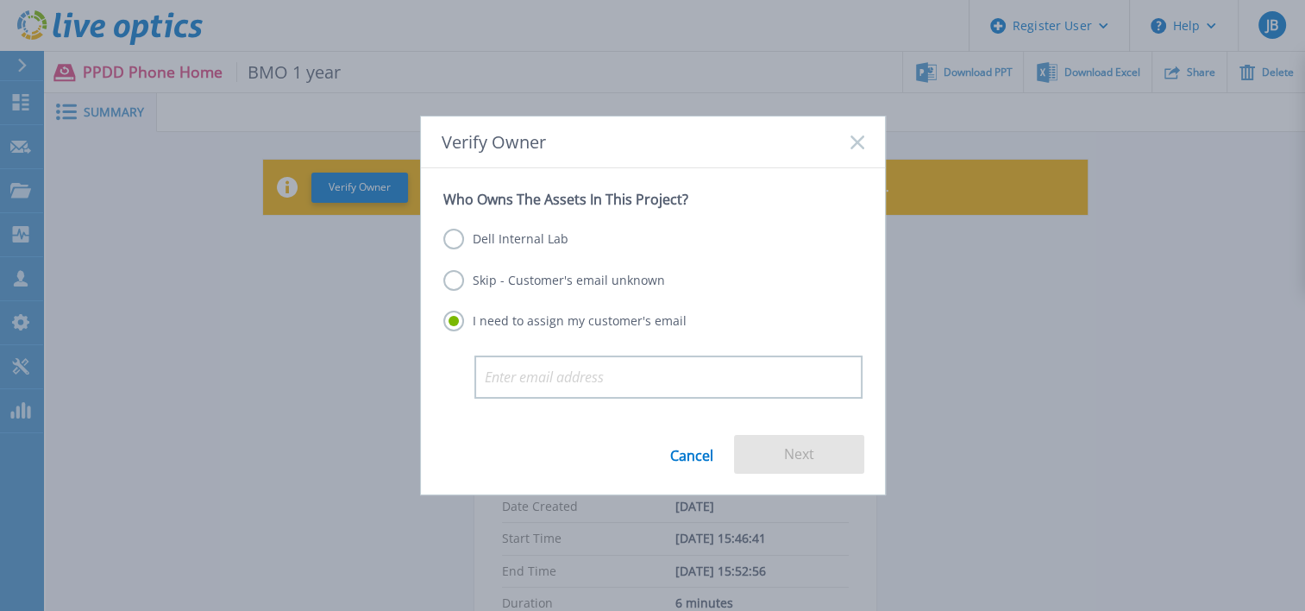
click at [532, 235] on label "Dell Internal Lab" at bounding box center [505, 239] width 125 height 21
click at [0, 0] on input "Dell Internal Lab" at bounding box center [0, 0] width 0 height 0
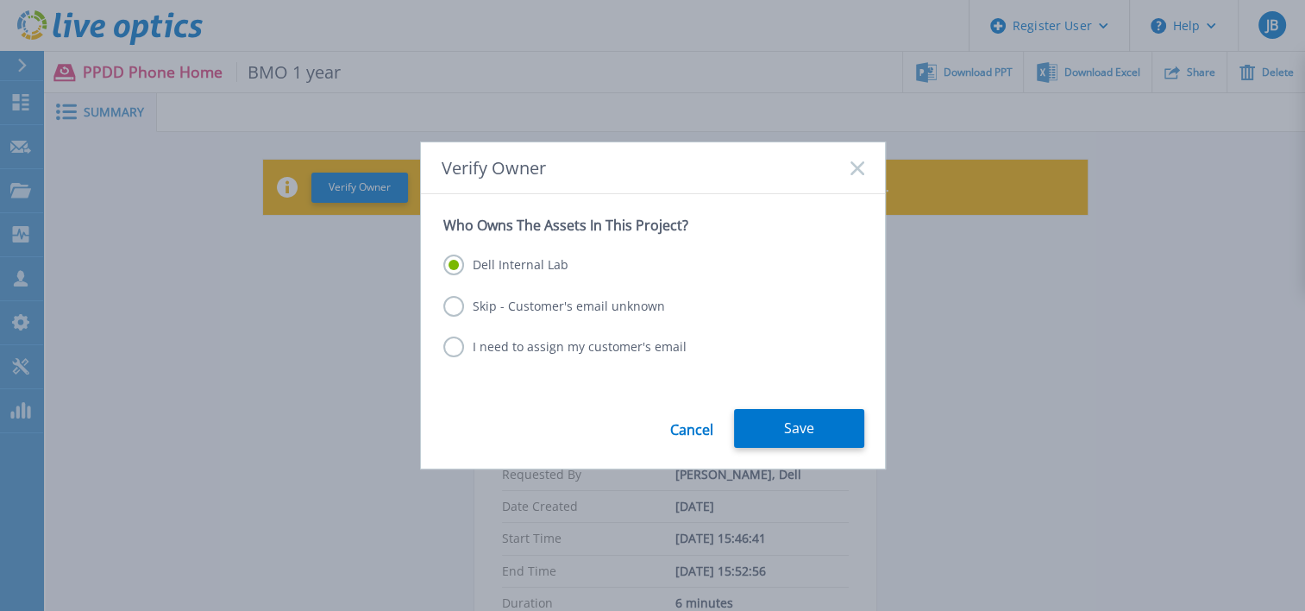
click at [583, 307] on label "Skip - Customer's email unknown" at bounding box center [554, 306] width 222 height 21
click at [0, 0] on input "Skip - Customer's email unknown" at bounding box center [0, 0] width 0 height 0
click at [826, 422] on button "Next" at bounding box center [799, 428] width 130 height 39
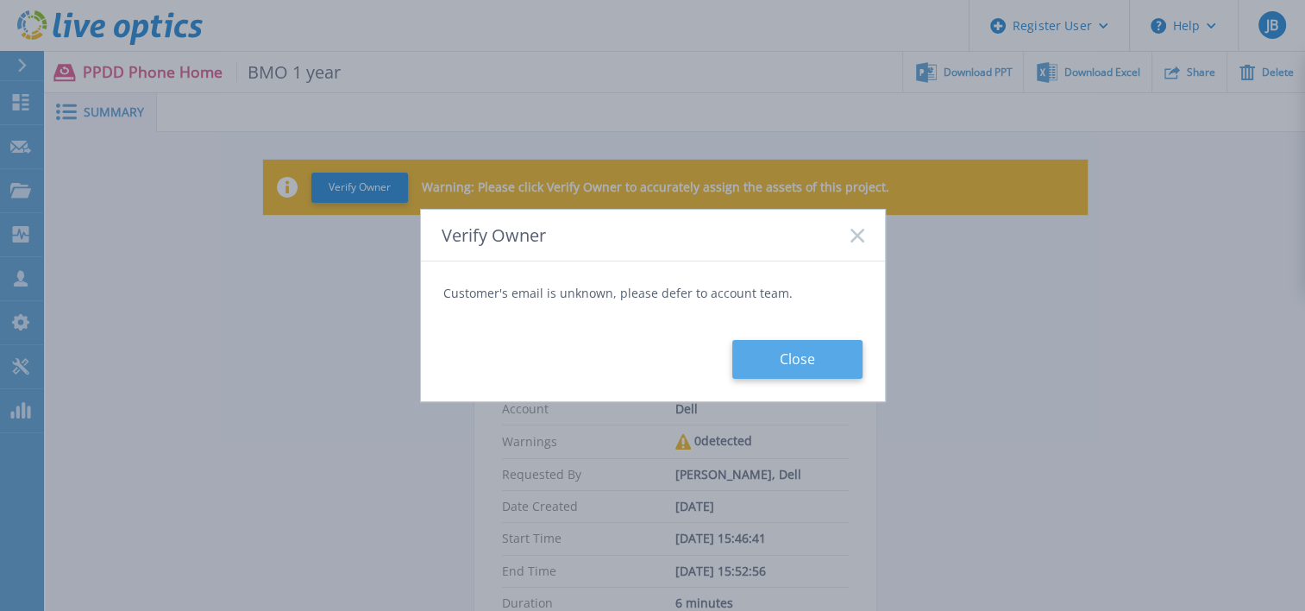
click at [816, 375] on button "Close" at bounding box center [797, 359] width 130 height 39
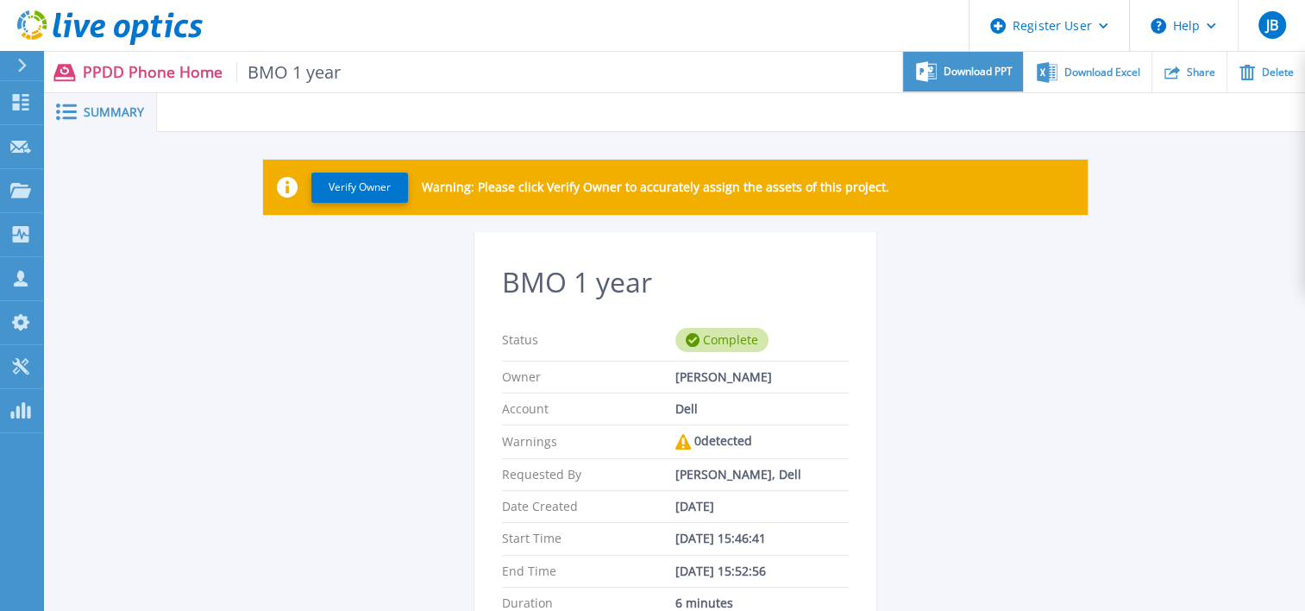
click at [952, 79] on div "Download PPT" at bounding box center [963, 72] width 120 height 41
